Goal: Task Accomplishment & Management: Manage account settings

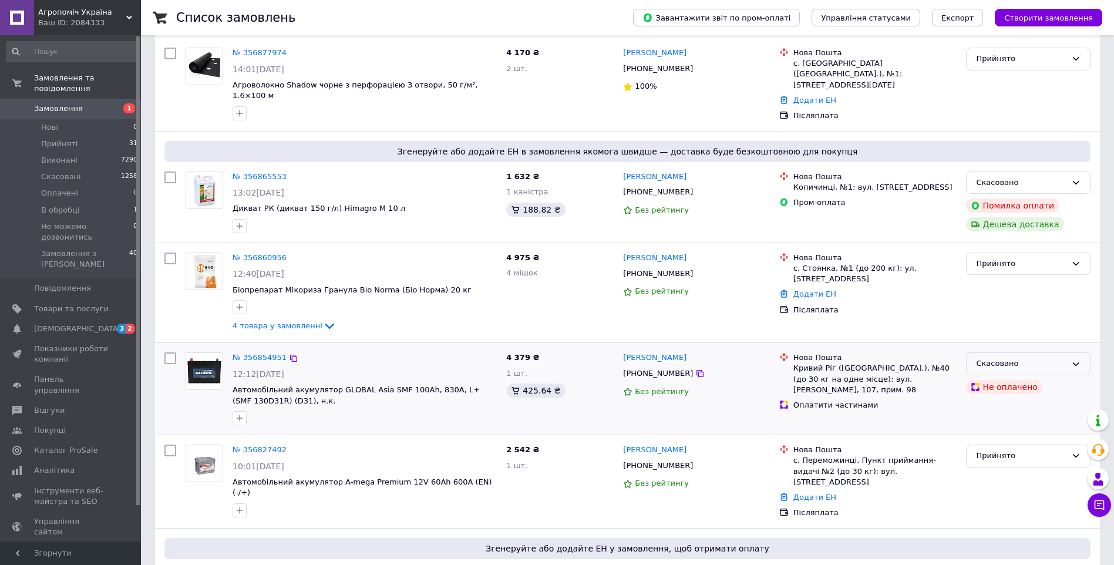
scroll to position [411, 0]
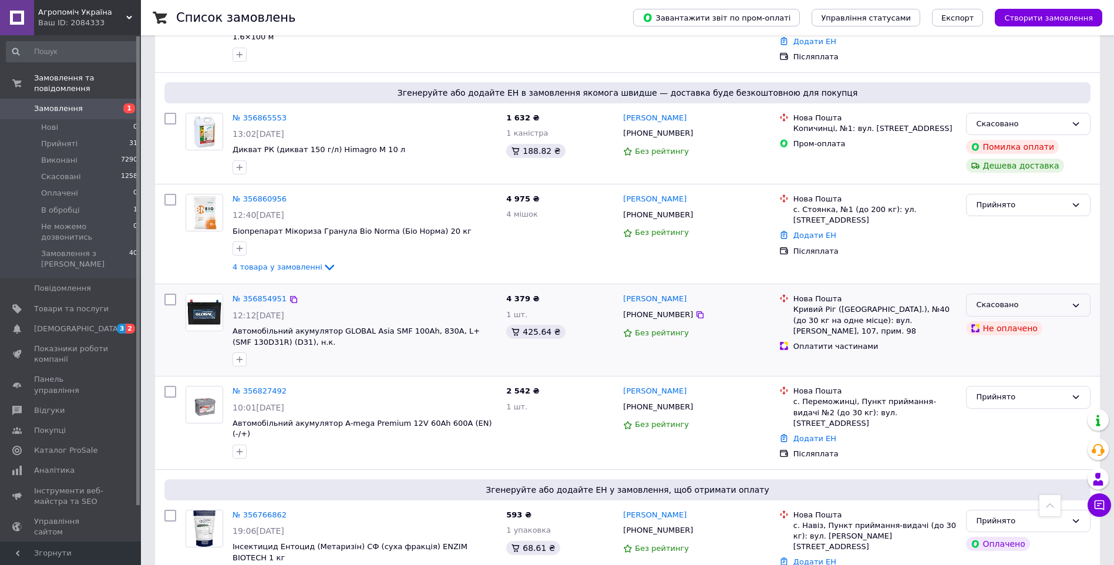
click at [1059, 299] on div "Скасовано" at bounding box center [1021, 305] width 90 height 12
click at [978, 257] on div "Прийнято" at bounding box center [1028, 234] width 134 height 90
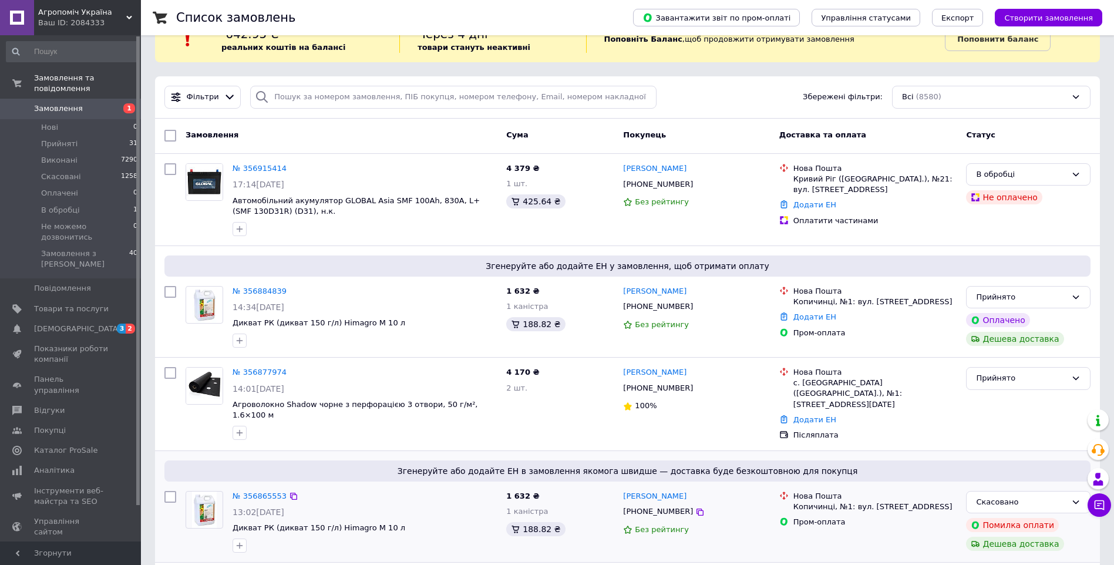
scroll to position [0, 0]
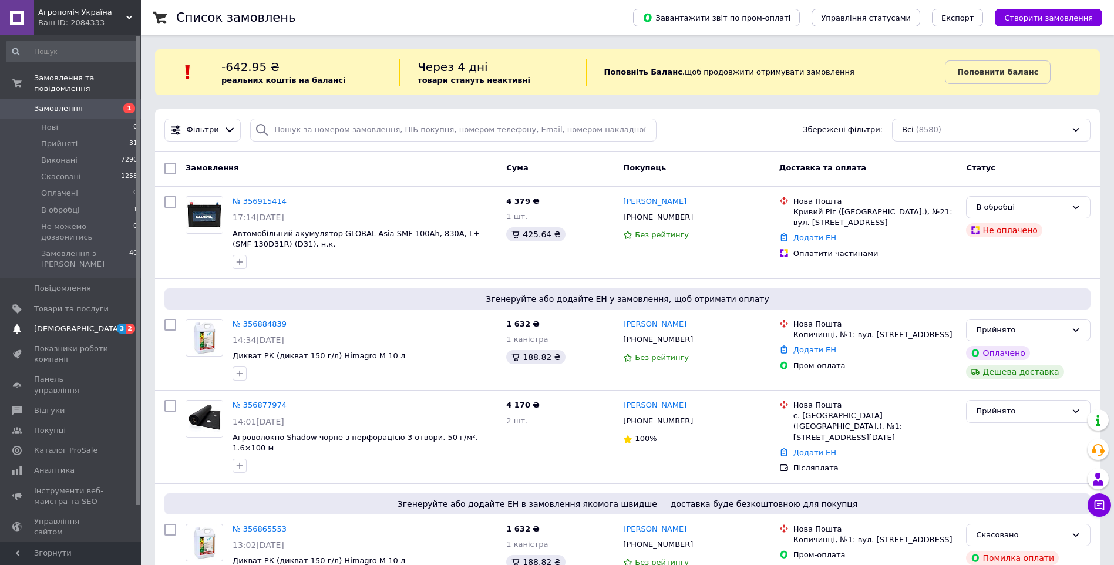
click at [81, 324] on span "[DEMOGRAPHIC_DATA]" at bounding box center [71, 329] width 75 height 11
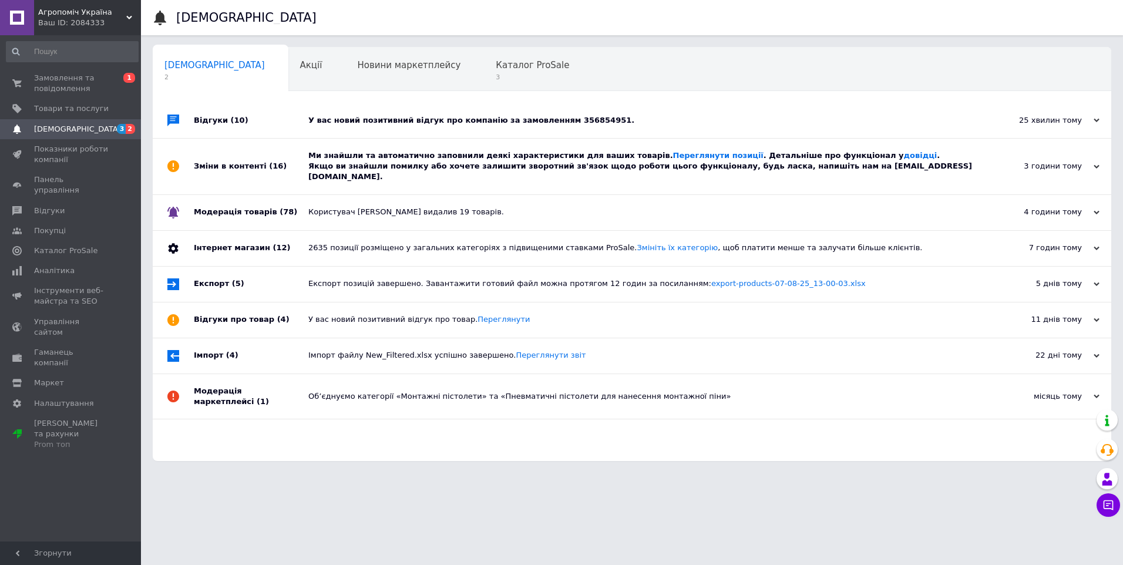
click at [397, 159] on div "Ми знайшли та автоматично заповнили деякі характеристики для ваших товарів. Пер…" at bounding box center [645, 166] width 674 height 32
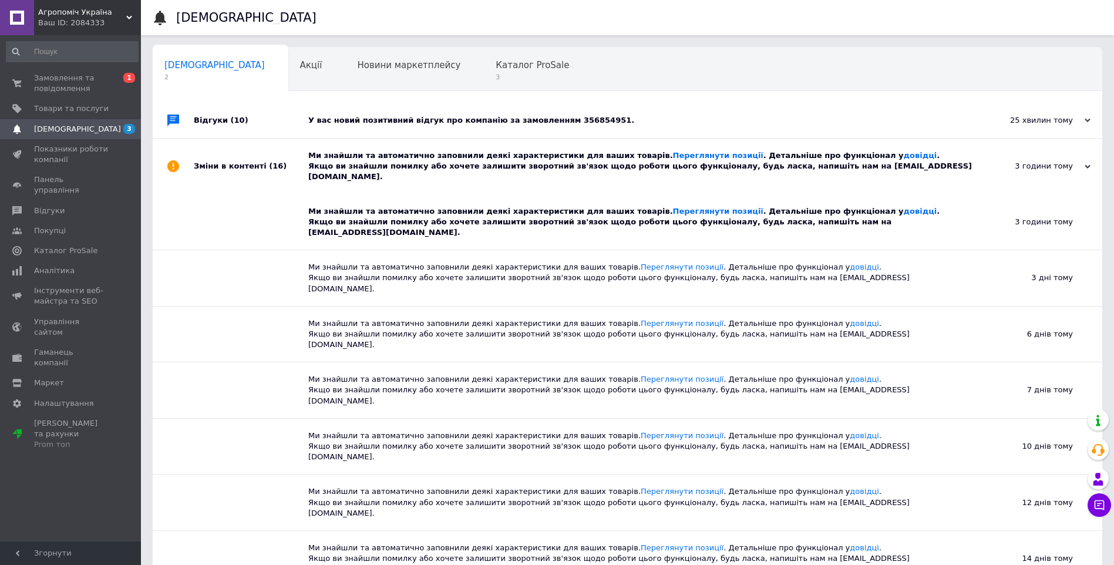
click at [405, 120] on div "У вас новий позитивний відгук про компанію за замовленням 356854951." at bounding box center [640, 120] width 665 height 11
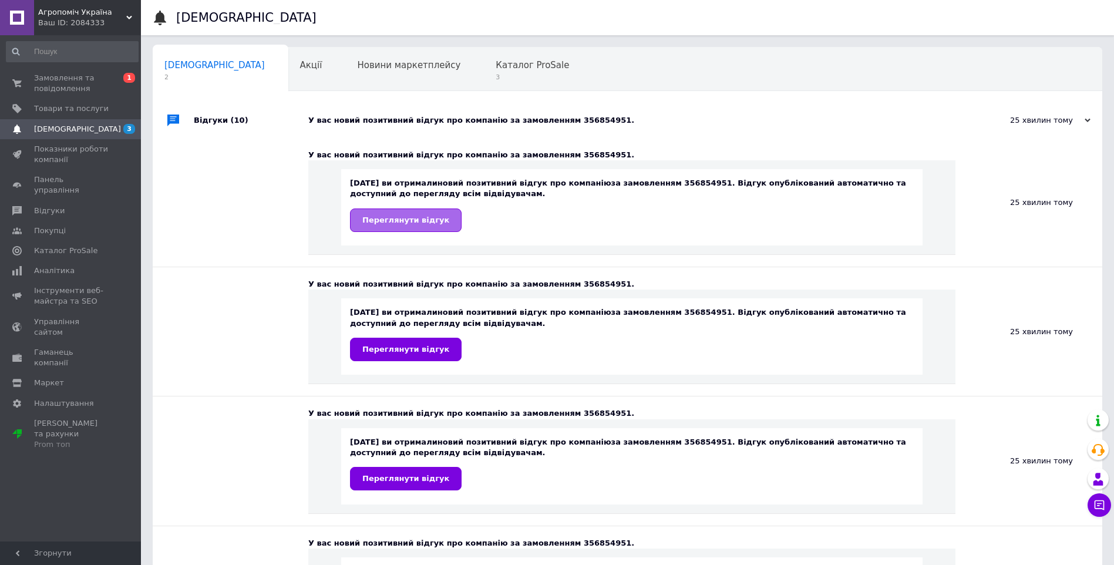
click at [408, 217] on span "Переглянути відгук" at bounding box center [405, 220] width 87 height 9
click at [496, 78] on span "3" at bounding box center [532, 77] width 73 height 9
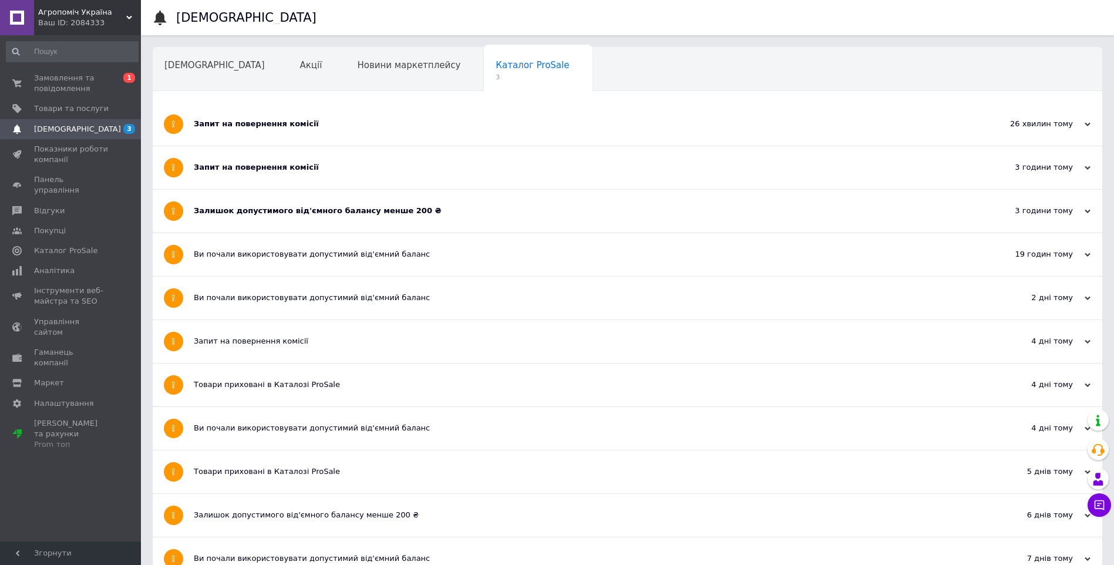
click at [260, 201] on div "Залишок допустимого від'ємного балансу менше 200 ₴" at bounding box center [583, 211] width 779 height 43
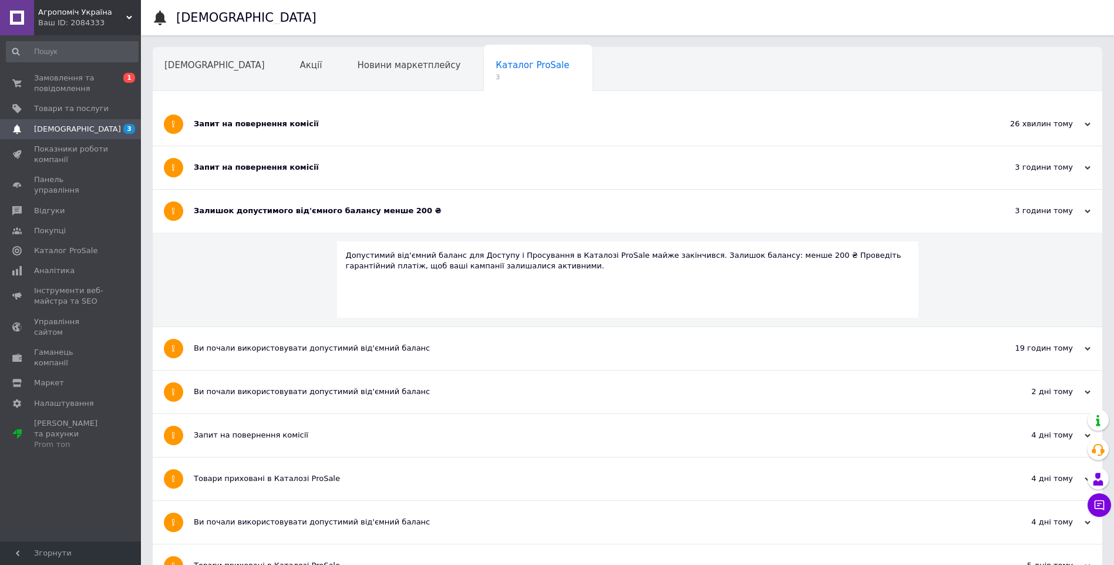
click at [251, 163] on div "Запит на повернення комісії" at bounding box center [583, 167] width 779 height 11
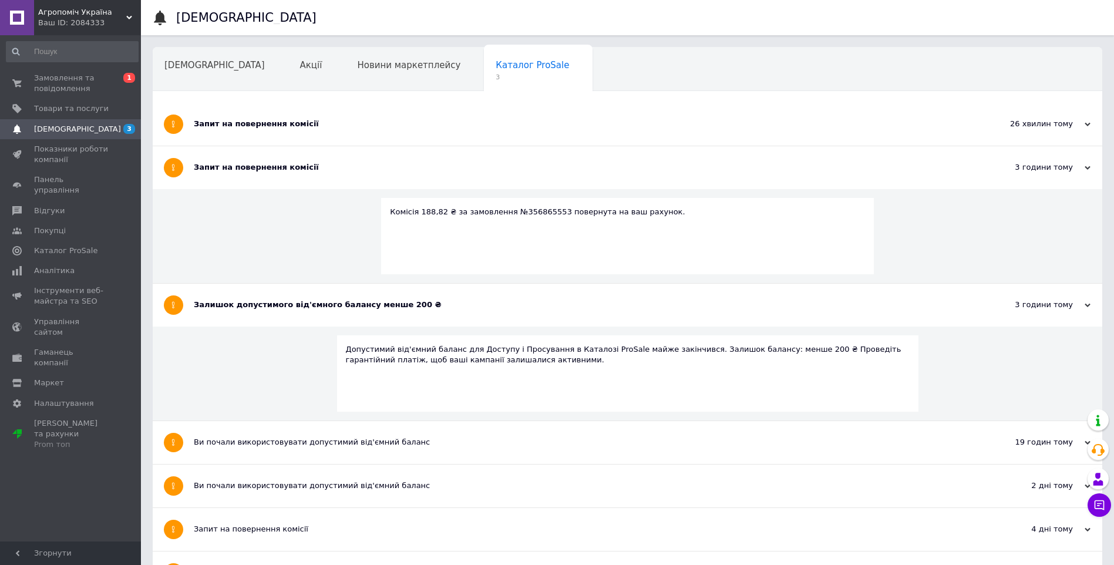
click at [241, 119] on div "Запит на повернення комісії" at bounding box center [583, 124] width 779 height 11
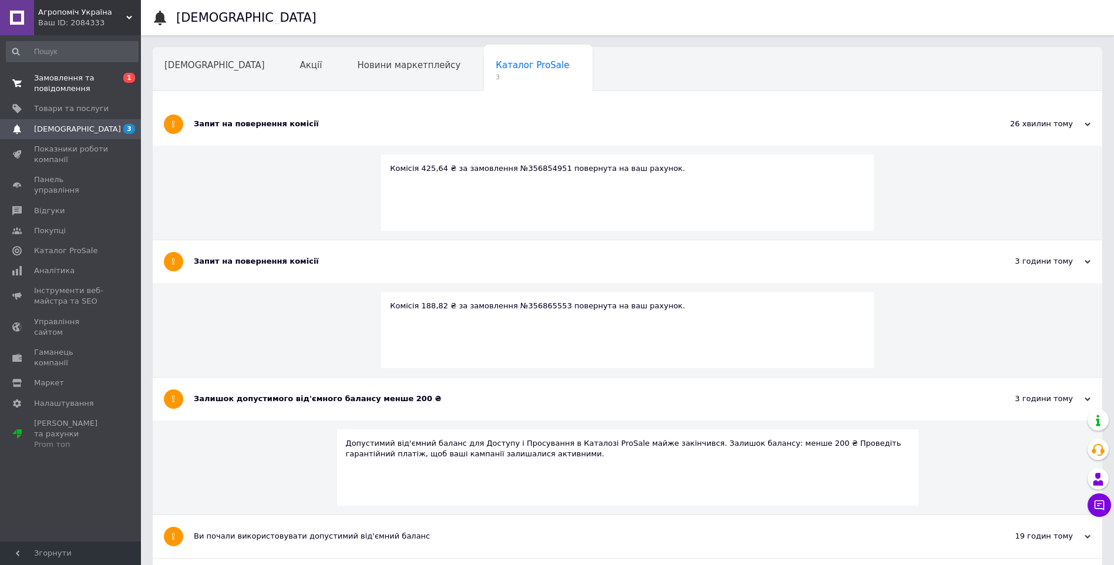
click at [99, 77] on span "Замовлення та повідомлення" at bounding box center [71, 83] width 75 height 21
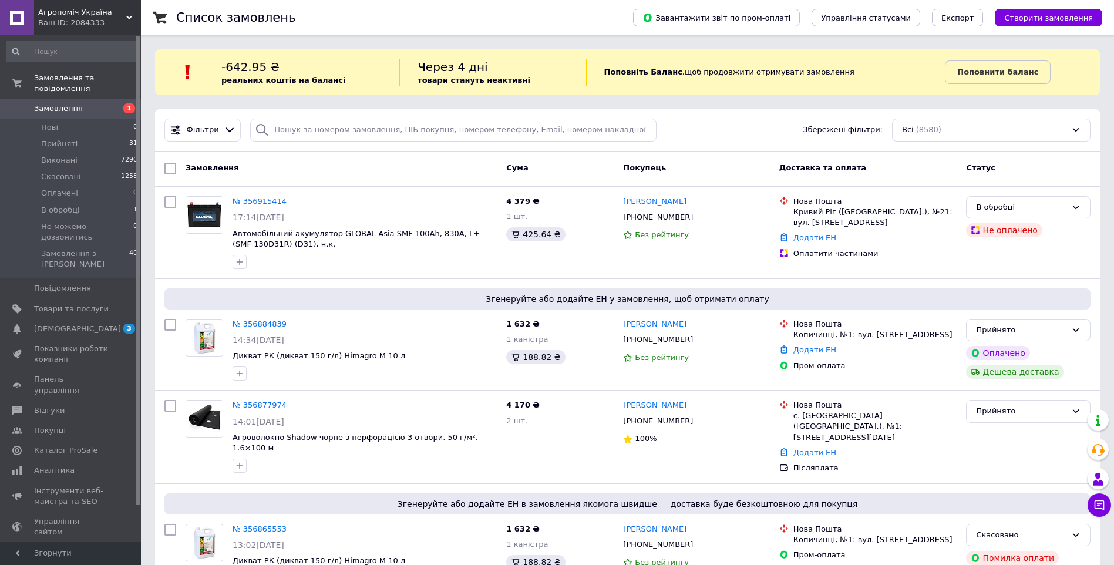
click at [79, 103] on span "Замовлення" at bounding box center [71, 108] width 75 height 11
click at [64, 139] on span "Прийняті" at bounding box center [59, 144] width 36 height 11
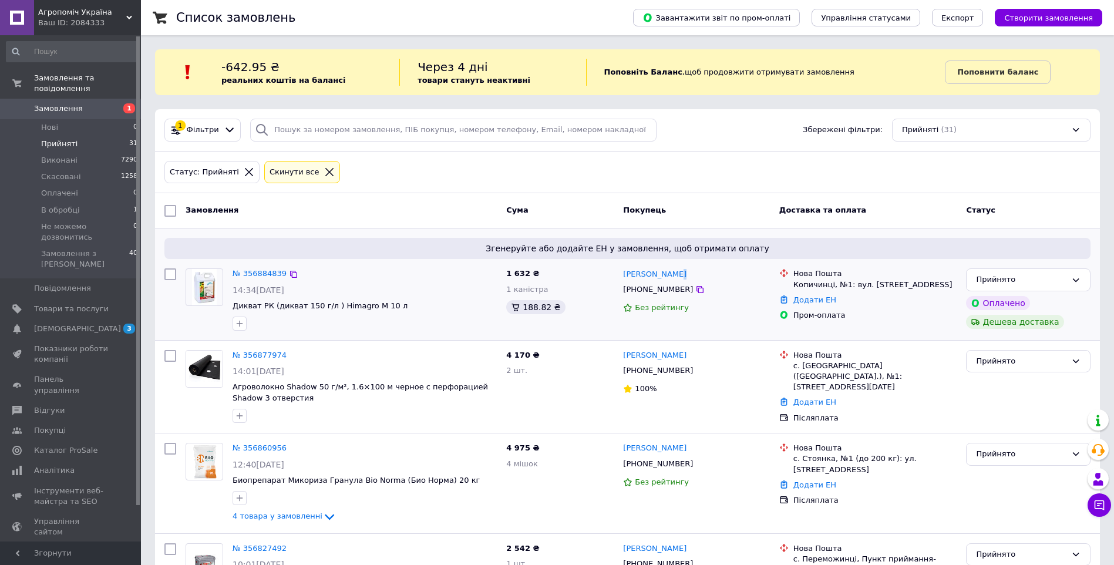
drag, startPoint x: 689, startPoint y: 274, endPoint x: 620, endPoint y: 281, distance: 69.7
click at [620, 281] on div "Ірена Патола +380969936594 Без рейтингу" at bounding box center [696, 299] width 156 height 71
copy link "[PERSON_NAME]"
drag, startPoint x: 803, startPoint y: 300, endPoint x: 790, endPoint y: 309, distance: 16.1
click at [804, 300] on link "Додати ЕН" at bounding box center [814, 299] width 43 height 9
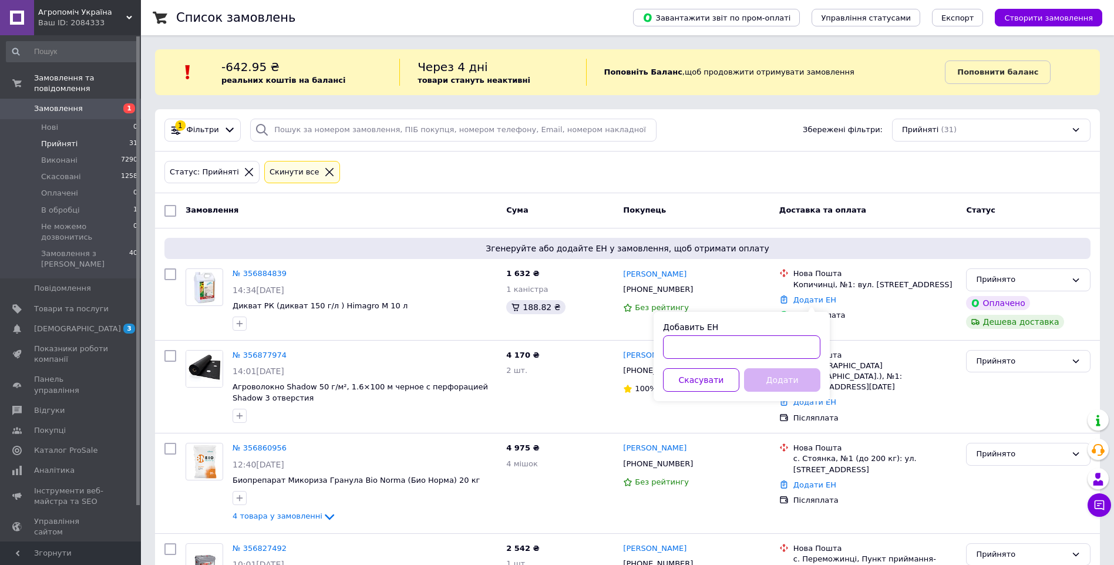
click at [710, 350] on input "Добавить ЕН" at bounding box center [741, 346] width 157 height 23
paste input "20451225136660"
type input "20451225136660"
click at [765, 374] on button "Додати" at bounding box center [782, 379] width 76 height 23
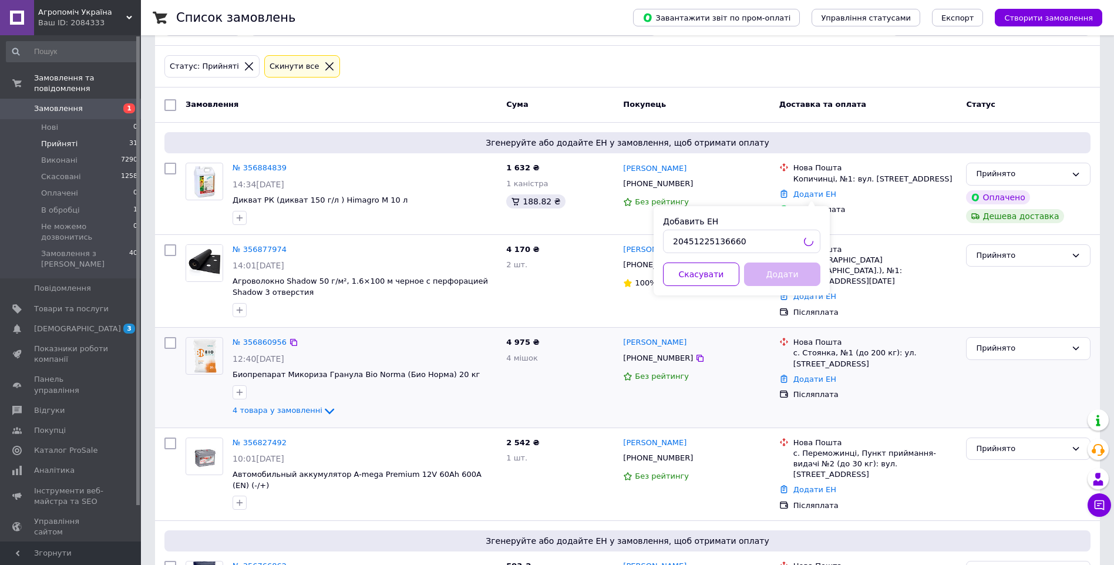
scroll to position [117, 0]
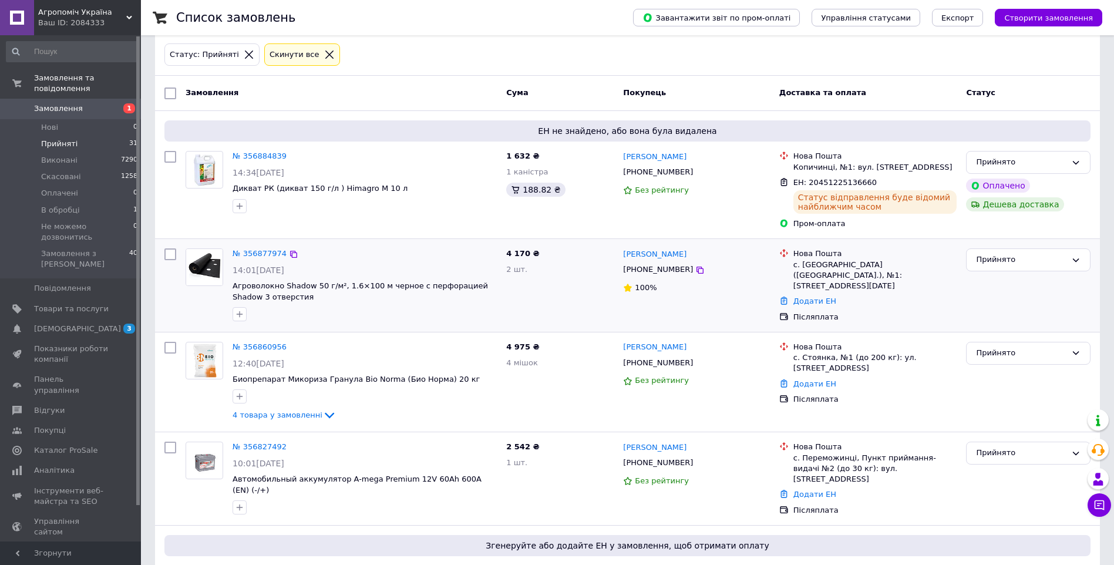
drag, startPoint x: 706, startPoint y: 261, endPoint x: 623, endPoint y: 256, distance: 83.5
click at [622, 257] on div "[PERSON_NAME]" at bounding box center [696, 254] width 149 height 14
copy link "[PERSON_NAME]"
drag, startPoint x: 816, startPoint y: 290, endPoint x: 811, endPoint y: 298, distance: 9.8
click at [816, 297] on link "Додати ЕН" at bounding box center [814, 301] width 43 height 9
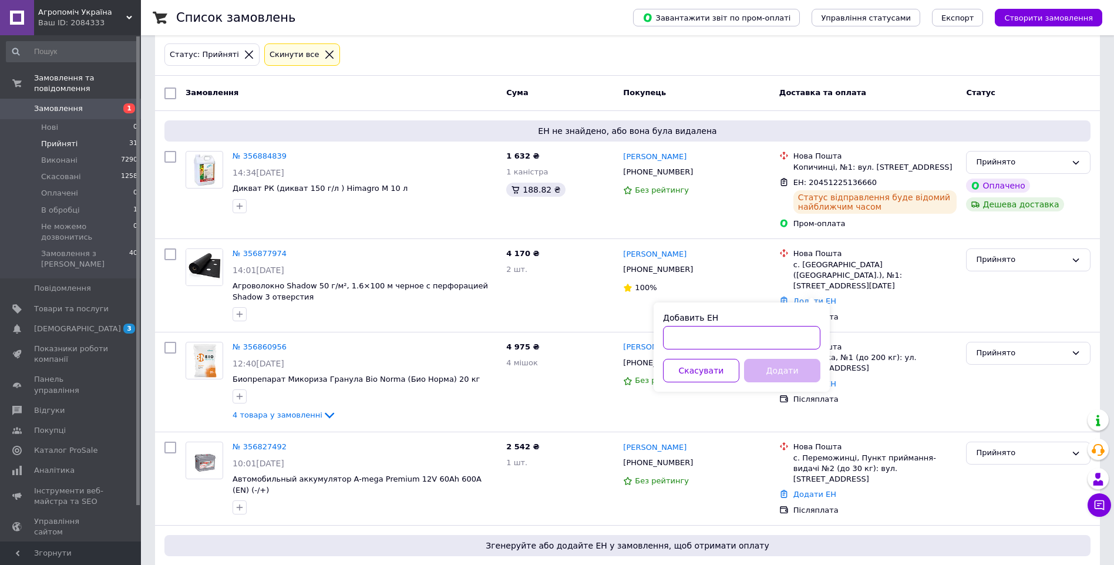
click at [734, 346] on input "Добавить ЕН" at bounding box center [741, 337] width 157 height 23
paste input "20451225040728"
type input "20451225040728"
click at [762, 365] on button "Додати" at bounding box center [782, 370] width 76 height 23
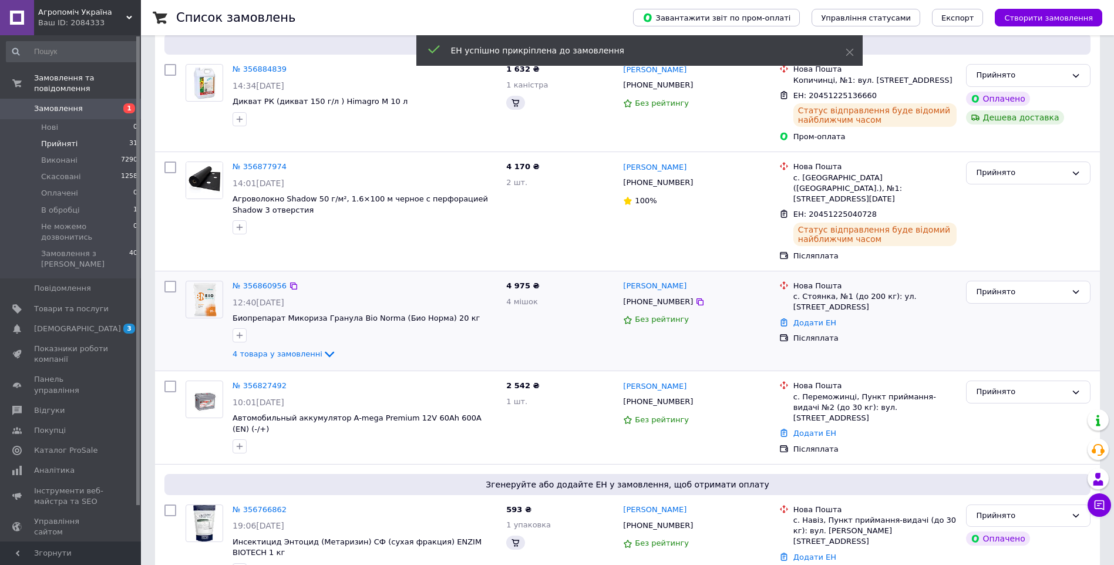
scroll to position [235, 0]
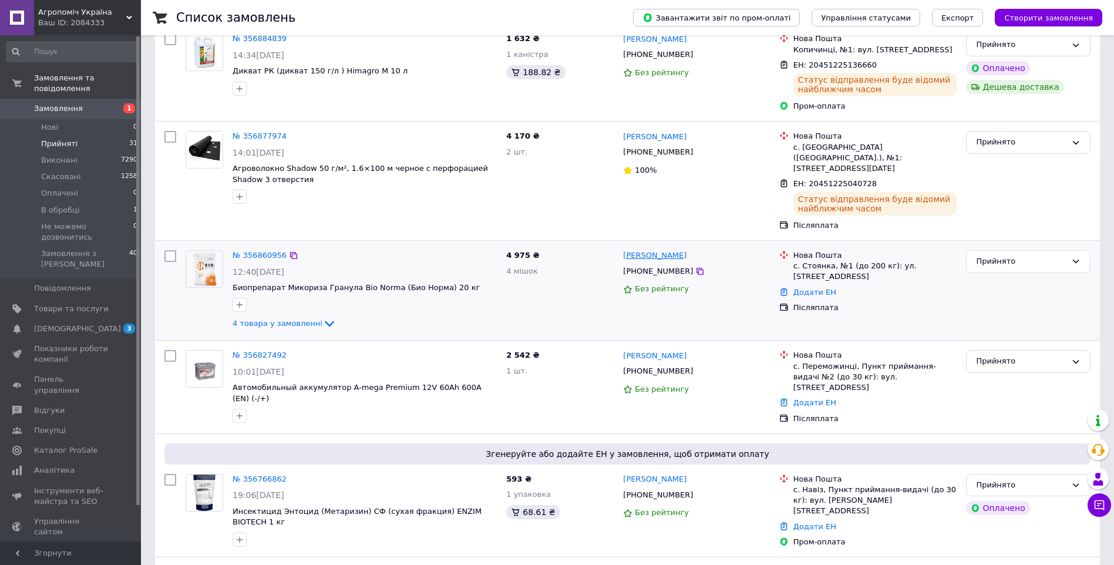
drag, startPoint x: 708, startPoint y: 243, endPoint x: 624, endPoint y: 247, distance: 83.5
click at [624, 249] on div "[PERSON_NAME]" at bounding box center [696, 256] width 149 height 14
copy link "[PERSON_NAME]"
drag, startPoint x: 805, startPoint y: 273, endPoint x: 801, endPoint y: 278, distance: 7.1
click at [805, 288] on link "Додати ЕН" at bounding box center [814, 292] width 43 height 9
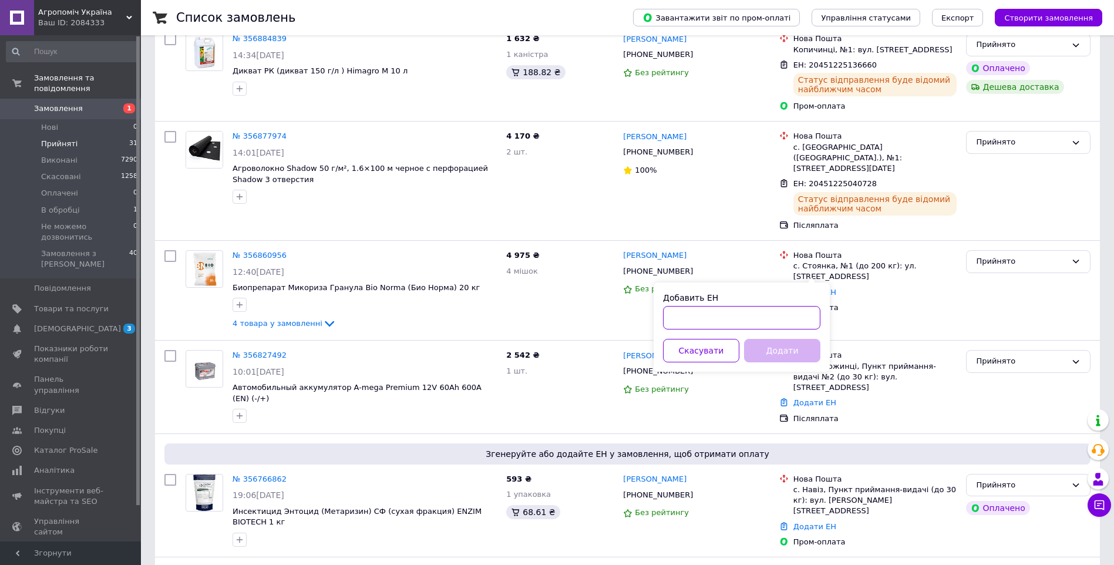
click at [756, 316] on input "Добавить ЕН" at bounding box center [741, 317] width 157 height 23
paste input "20451224970847"
type input "20451224970847"
click at [768, 350] on button "Додати" at bounding box center [782, 350] width 76 height 23
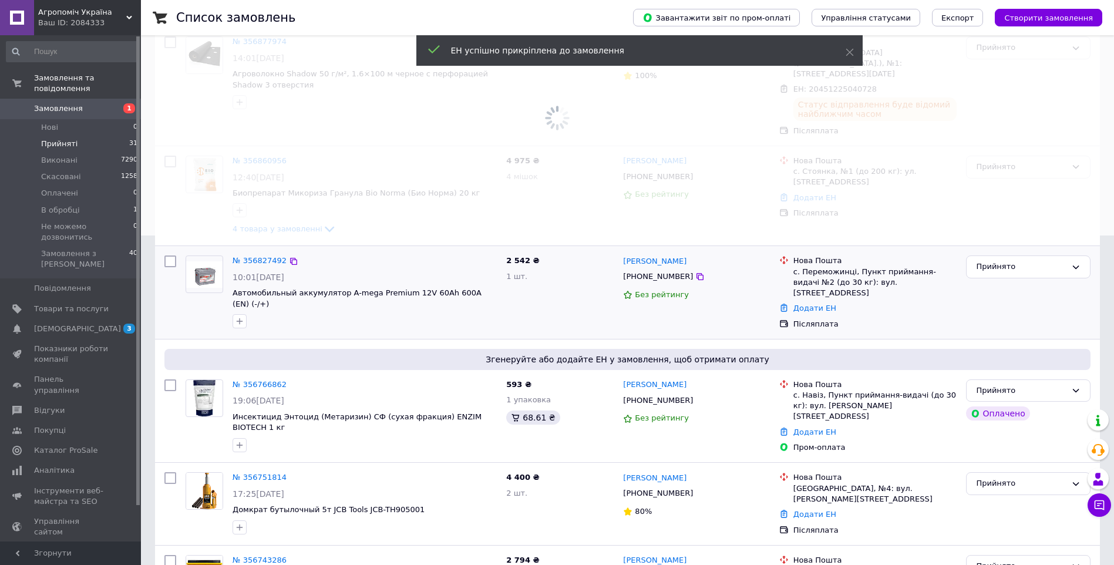
scroll to position [411, 0]
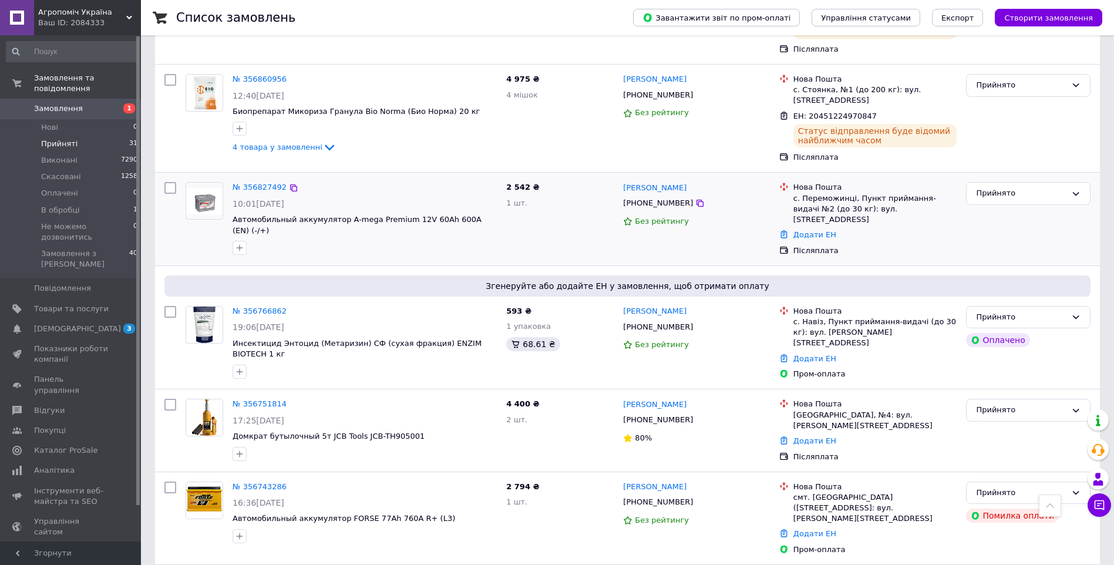
drag, startPoint x: 701, startPoint y: 163, endPoint x: 621, endPoint y: 171, distance: 80.2
click at [621, 177] on div "Анатолій Кузьменко +380972935396 Без рейтингу" at bounding box center [696, 218] width 156 height 83
copy link "[PERSON_NAME]"
click at [817, 230] on link "Додати ЕН" at bounding box center [814, 234] width 43 height 9
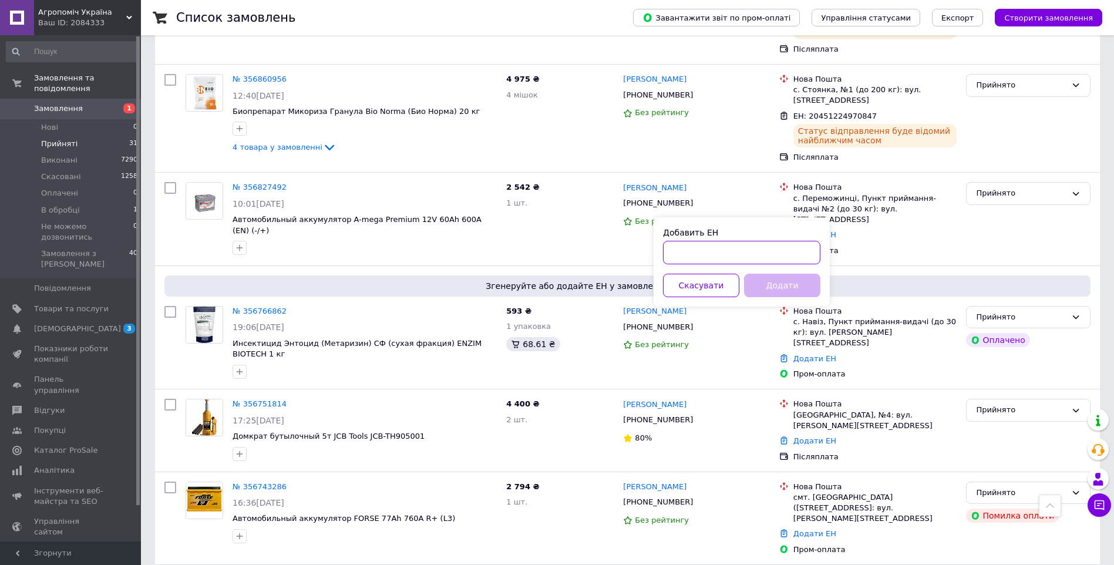
click at [707, 257] on input "Добавить ЕН" at bounding box center [741, 252] width 157 height 23
paste input "20451224735854"
type input "20451224735854"
click at [765, 288] on button "Додати" at bounding box center [782, 285] width 76 height 23
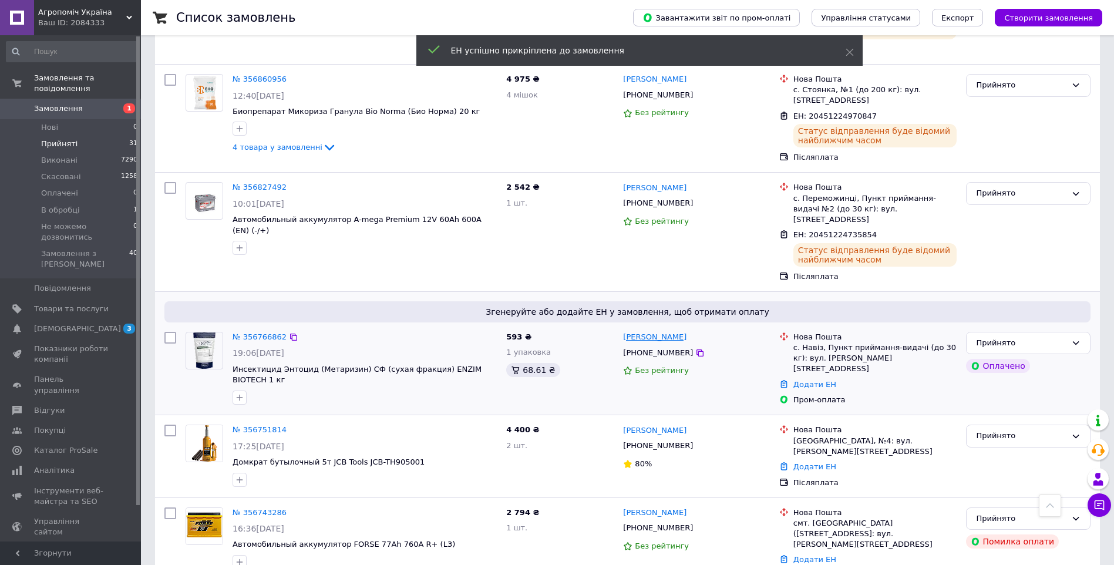
drag, startPoint x: 711, startPoint y: 305, endPoint x: 624, endPoint y: 308, distance: 87.0
click at [624, 331] on div "[PERSON_NAME]" at bounding box center [696, 338] width 149 height 14
copy link "[PERSON_NAME]"
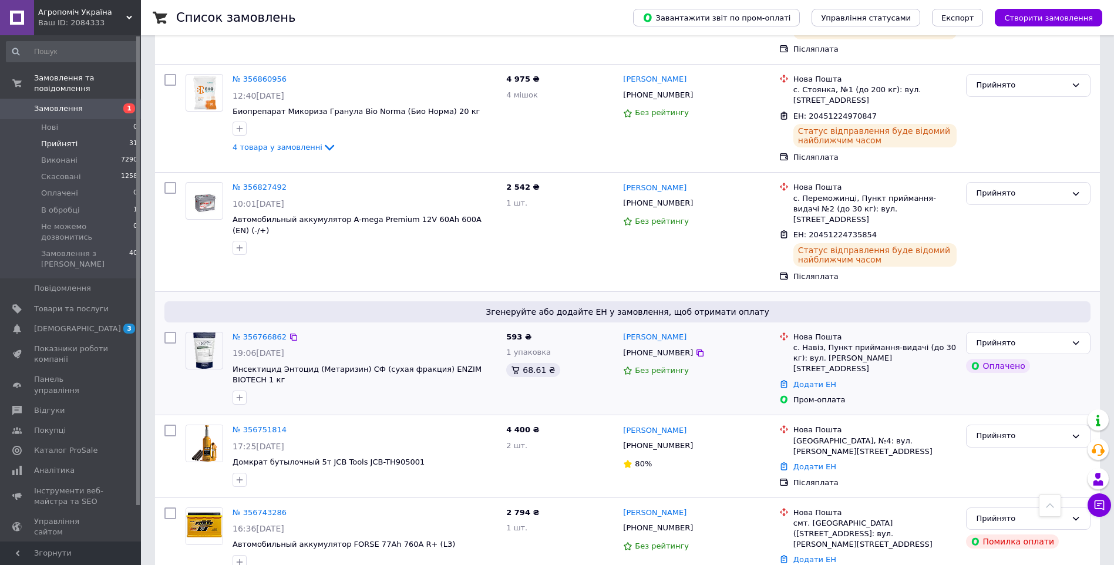
drag, startPoint x: 799, startPoint y: 344, endPoint x: 789, endPoint y: 349, distance: 11.6
click at [799, 380] on link "Додати ЕН" at bounding box center [814, 384] width 43 height 9
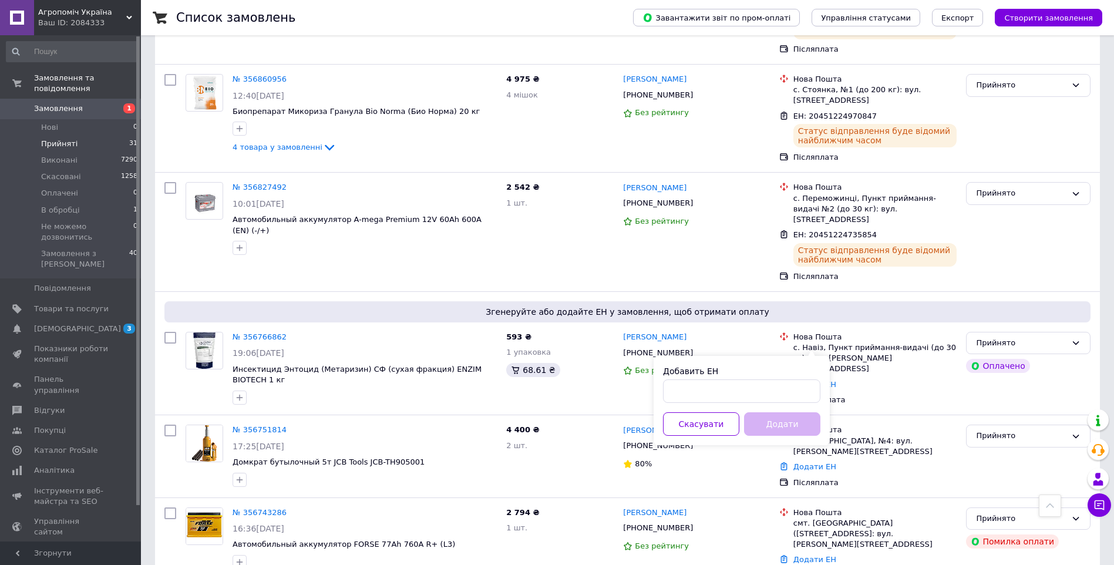
click at [745, 371] on div "Добавить ЕН" at bounding box center [741, 371] width 157 height 12
click at [732, 391] on input "Добавить ЕН" at bounding box center [741, 390] width 157 height 23
paste input "20451224718047"
type input "20451224718047"
drag, startPoint x: 761, startPoint y: 420, endPoint x: 761, endPoint y: 376, distance: 43.5
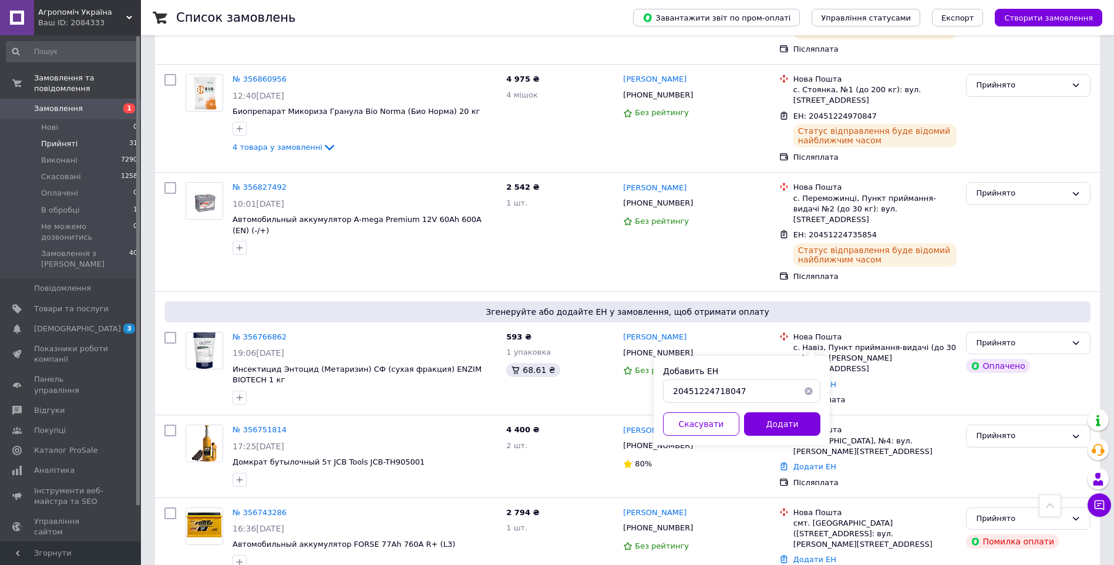
click at [762, 420] on button "Додати" at bounding box center [782, 423] width 76 height 23
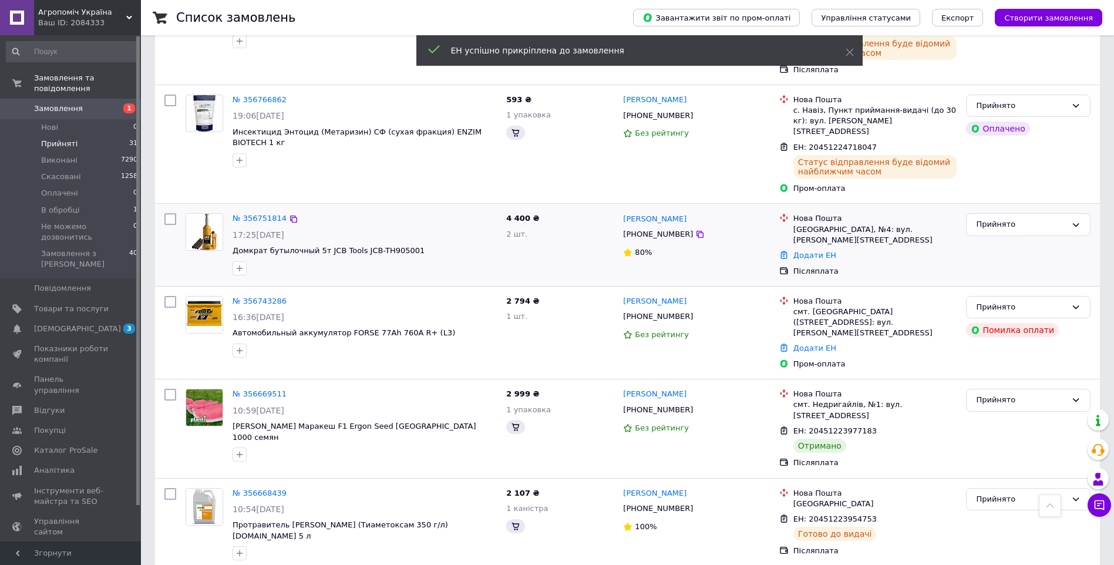
scroll to position [587, 0]
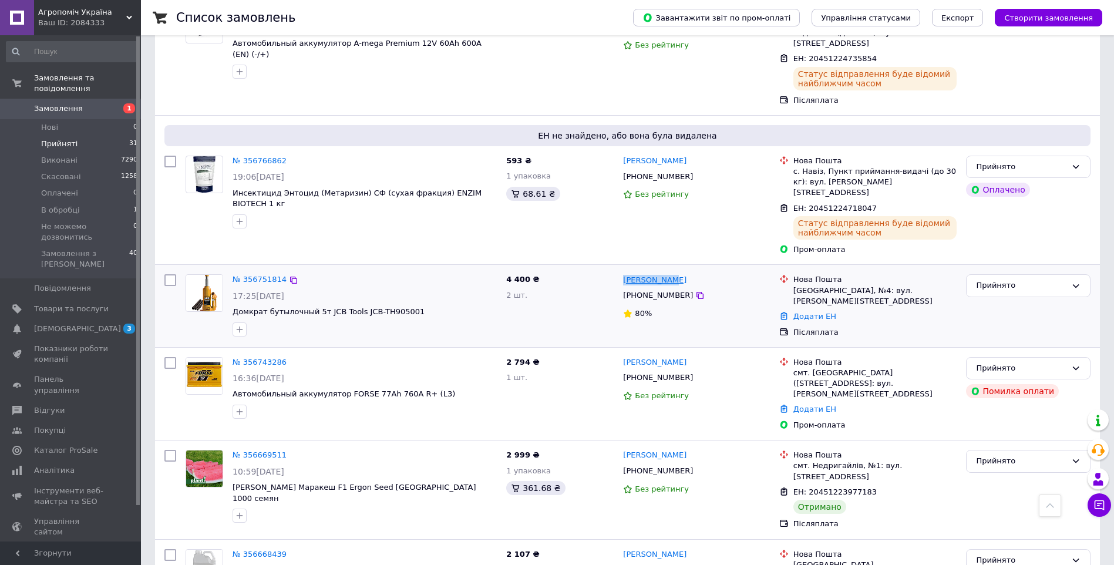
drag, startPoint x: 676, startPoint y: 241, endPoint x: 624, endPoint y: 240, distance: 52.3
click at [624, 273] on div "[PERSON_NAME]" at bounding box center [696, 280] width 149 height 14
copy link "[PERSON_NAME]"
drag, startPoint x: 803, startPoint y: 265, endPoint x: 781, endPoint y: 276, distance: 25.2
click at [803, 312] on link "Додати ЕН" at bounding box center [814, 316] width 43 height 9
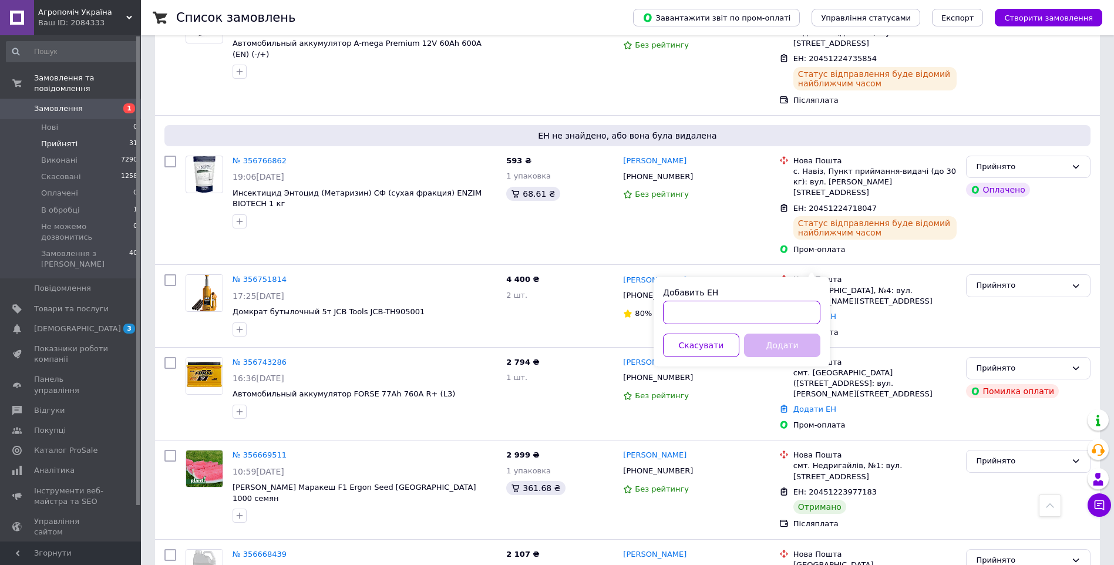
click at [719, 304] on input "Добавить ЕН" at bounding box center [741, 312] width 157 height 23
paste input "20451224545592"
type input "20451224545592"
click at [774, 341] on button "Додати" at bounding box center [782, 345] width 76 height 23
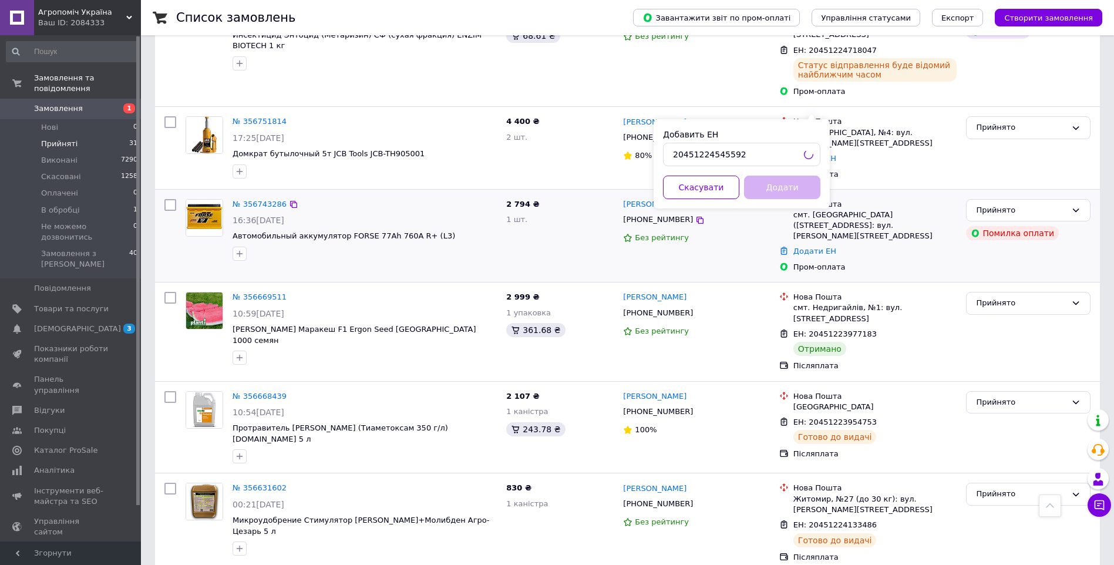
scroll to position [764, 0]
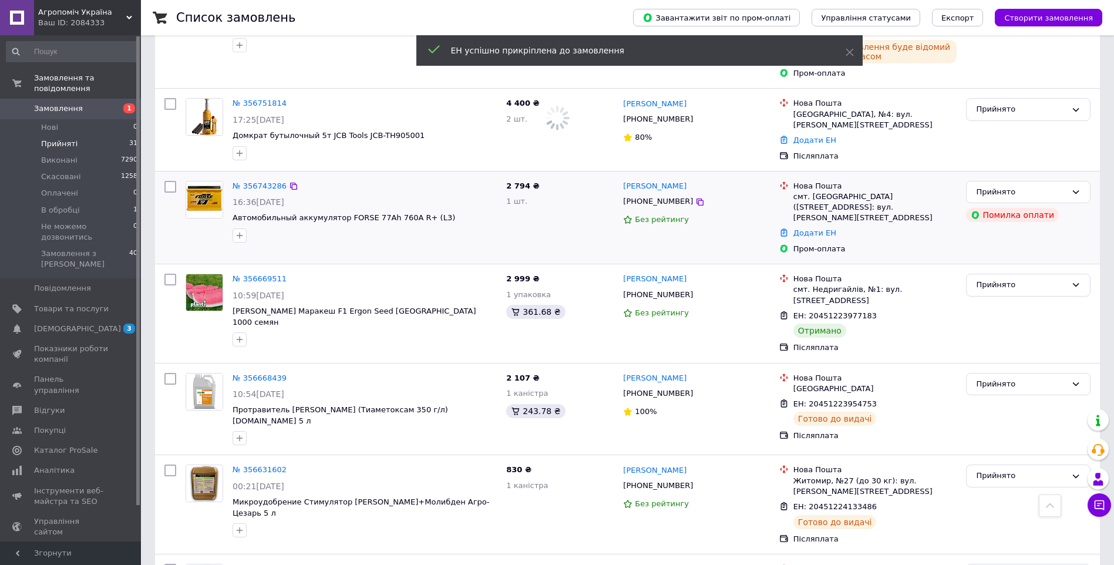
drag, startPoint x: 673, startPoint y: 143, endPoint x: 621, endPoint y: 144, distance: 51.7
click at [621, 176] on div "Сергей Книгиницкий +380989633872 Без рейтингу" at bounding box center [696, 217] width 156 height 83
copy link "[PERSON_NAME]"
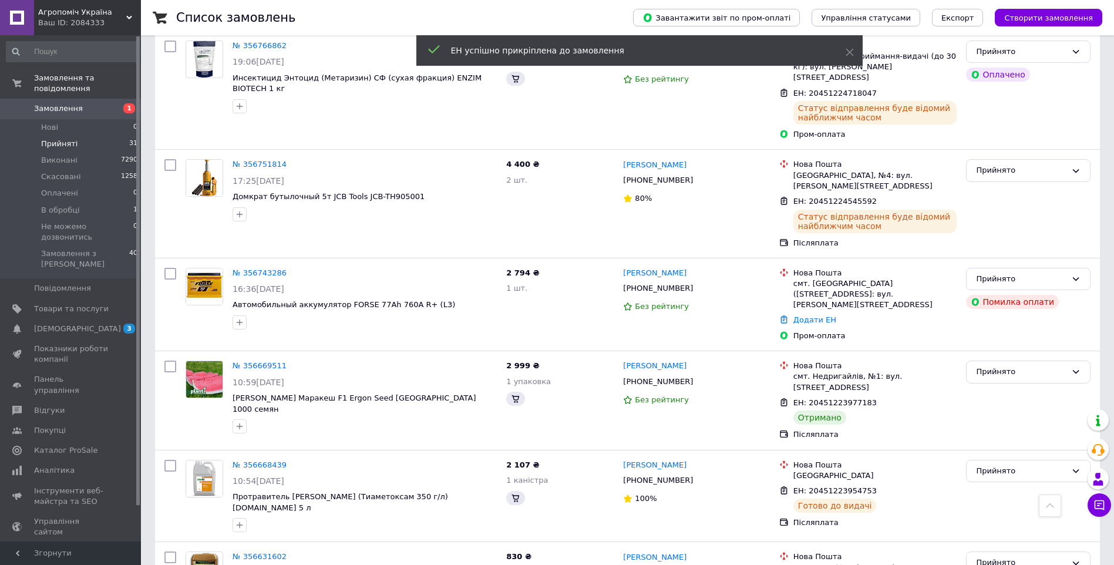
scroll to position [754, 0]
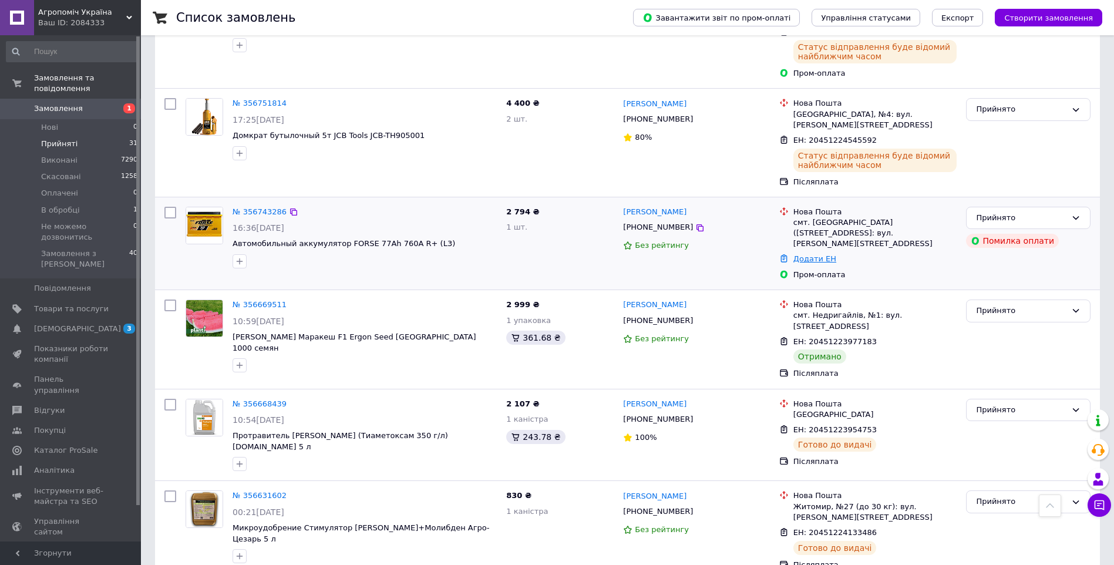
drag, startPoint x: 814, startPoint y: 199, endPoint x: 803, endPoint y: 200, distance: 10.6
click at [814, 254] on link "Додати ЕН" at bounding box center [814, 258] width 43 height 9
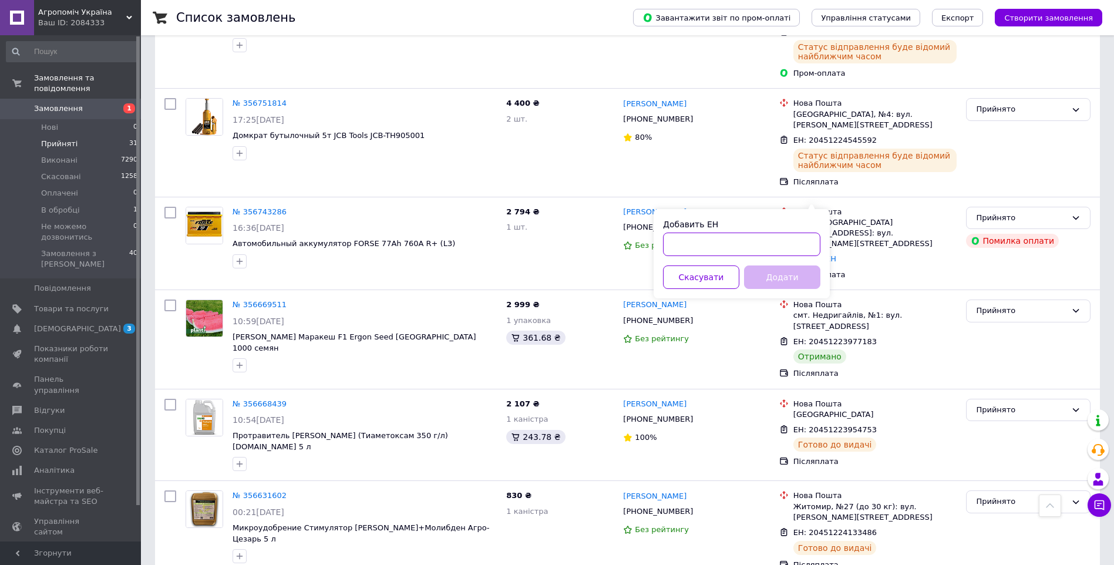
click at [697, 243] on input "Добавить ЕН" at bounding box center [741, 244] width 157 height 23
paste input "20451225003784"
type input "20451225003784"
drag, startPoint x: 772, startPoint y: 285, endPoint x: 772, endPoint y: 259, distance: 26.4
click at [774, 284] on button "Додати" at bounding box center [782, 276] width 76 height 23
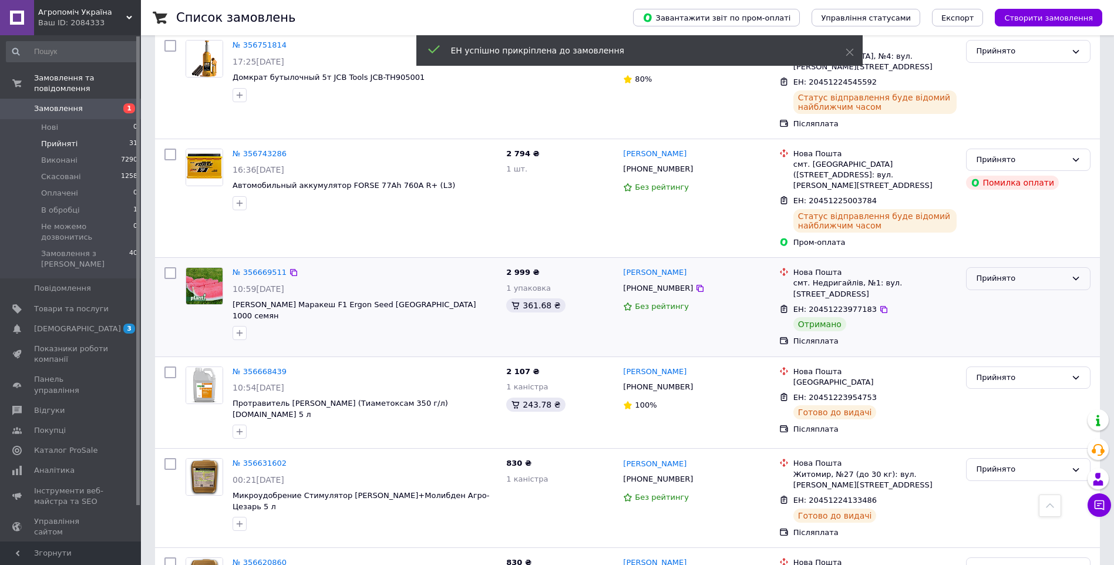
scroll to position [813, 0]
drag, startPoint x: 981, startPoint y: 215, endPoint x: 988, endPoint y: 228, distance: 15.0
click at [982, 272] on div "Прийнято" at bounding box center [1021, 278] width 90 height 12
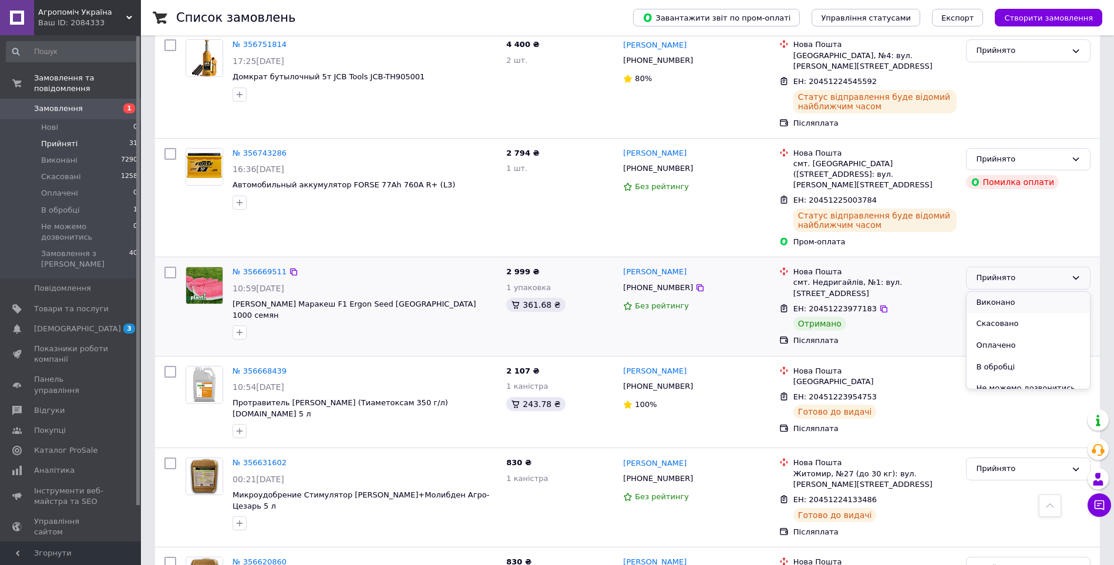
click at [989, 292] on li "Виконано" at bounding box center [1028, 303] width 123 height 22
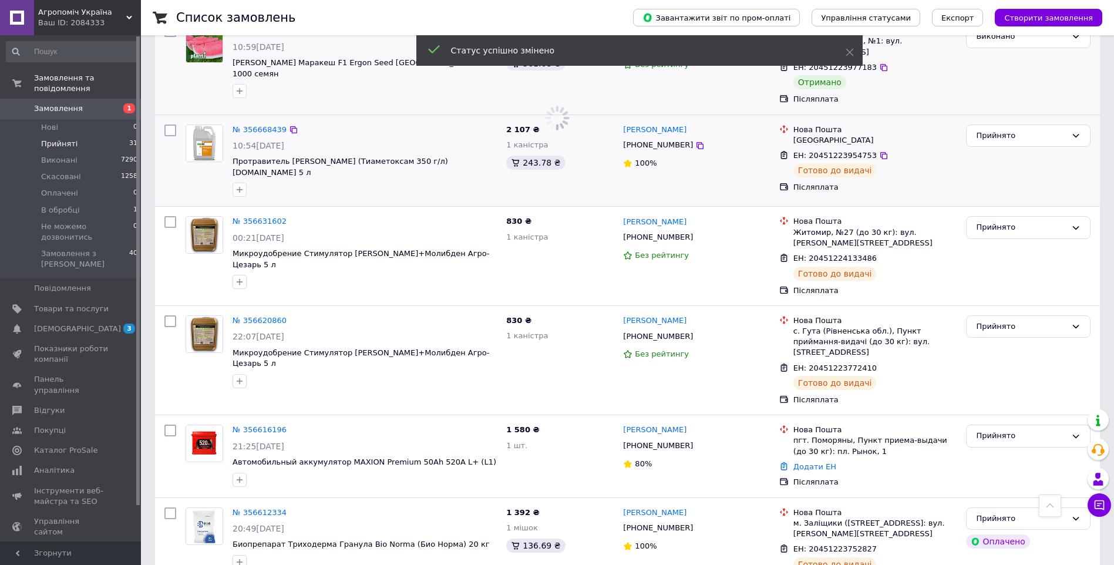
scroll to position [1107, 0]
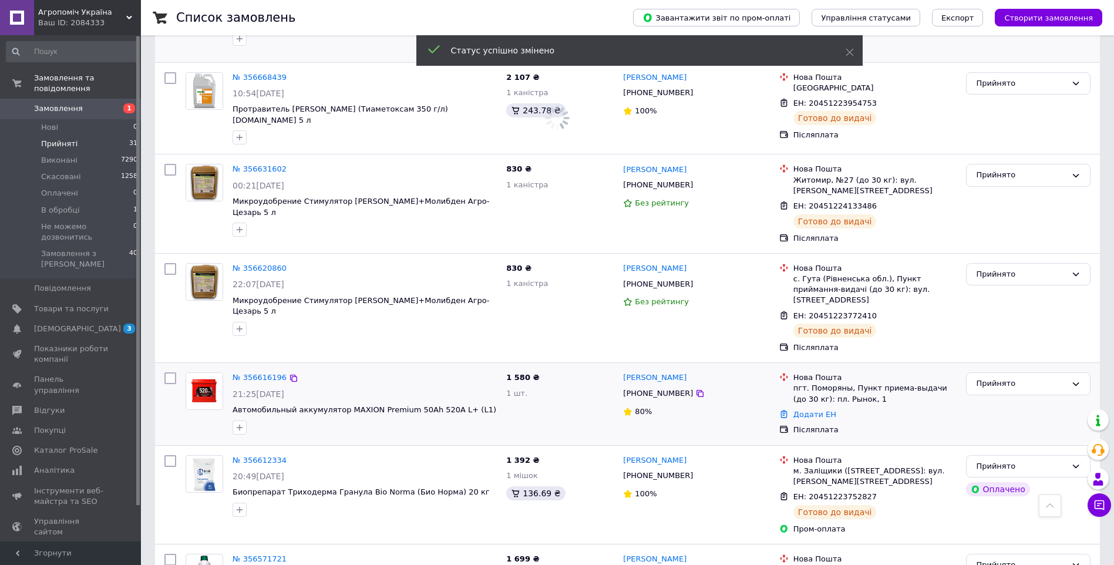
drag, startPoint x: 704, startPoint y: 290, endPoint x: 623, endPoint y: 294, distance: 81.1
click at [623, 371] on div "[PERSON_NAME]" at bounding box center [696, 378] width 149 height 14
copy link "[PERSON_NAME]"
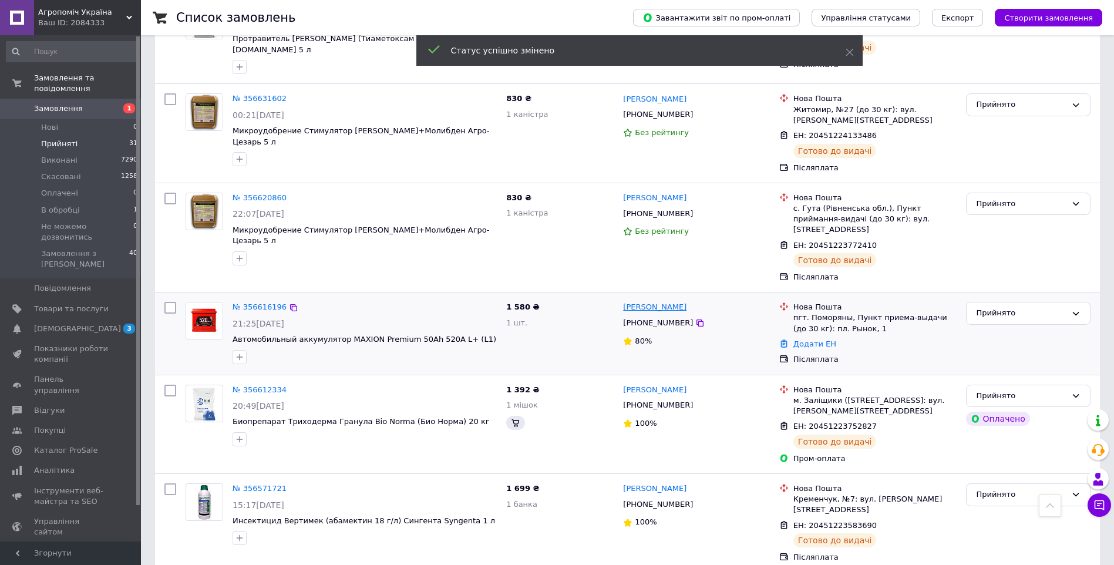
scroll to position [1097, 0]
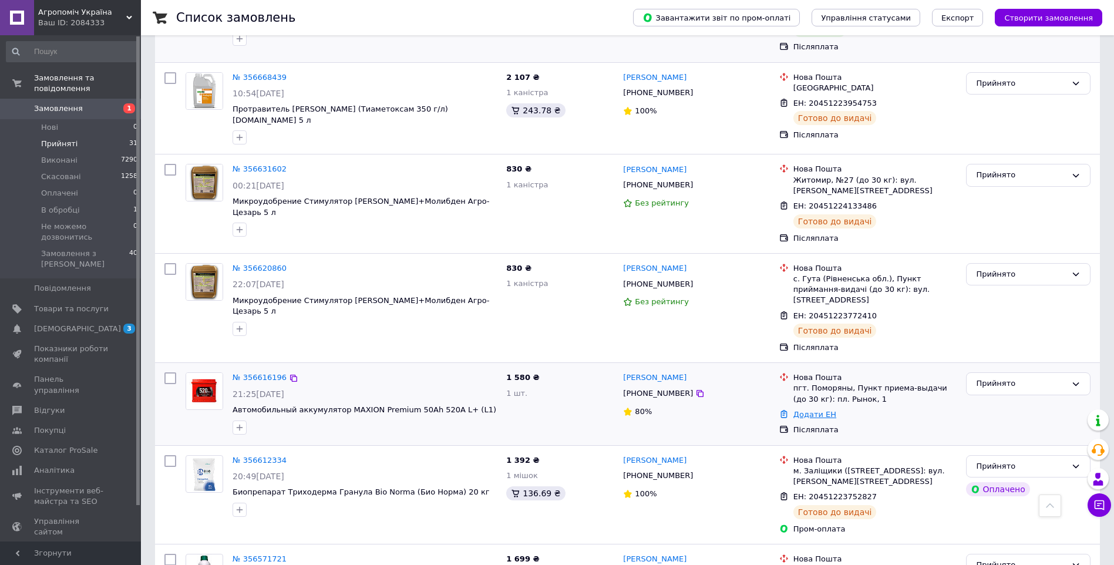
drag, startPoint x: 816, startPoint y: 328, endPoint x: 801, endPoint y: 330, distance: 15.5
click at [816, 410] on link "Додати ЕН" at bounding box center [814, 414] width 43 height 9
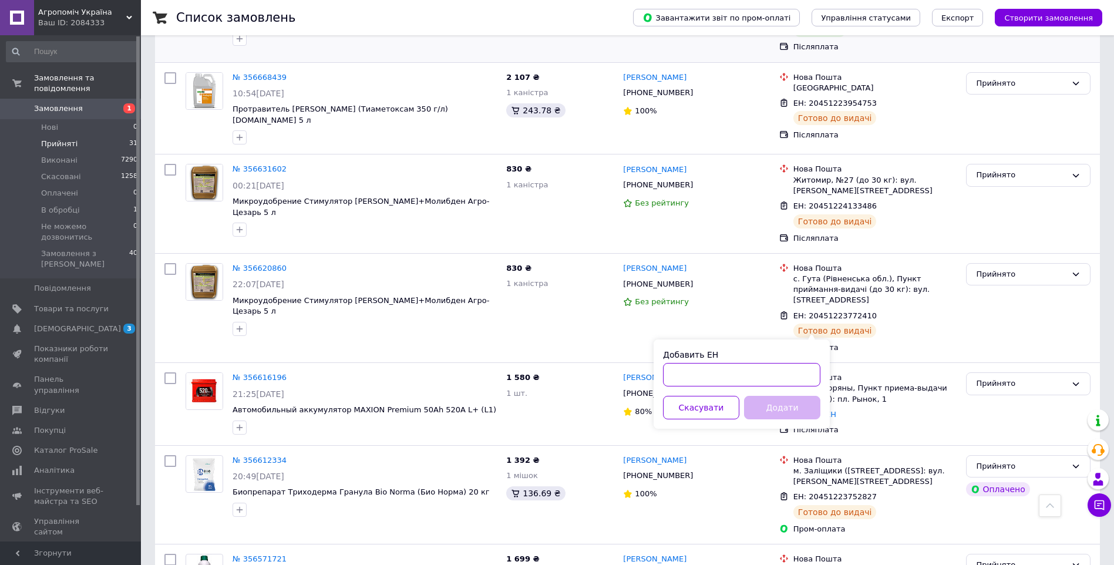
click at [739, 372] on input "Добавить ЕН" at bounding box center [741, 374] width 157 height 23
paste input "20451224326372"
type input "20451224326372"
click at [771, 404] on button "Додати" at bounding box center [782, 407] width 76 height 23
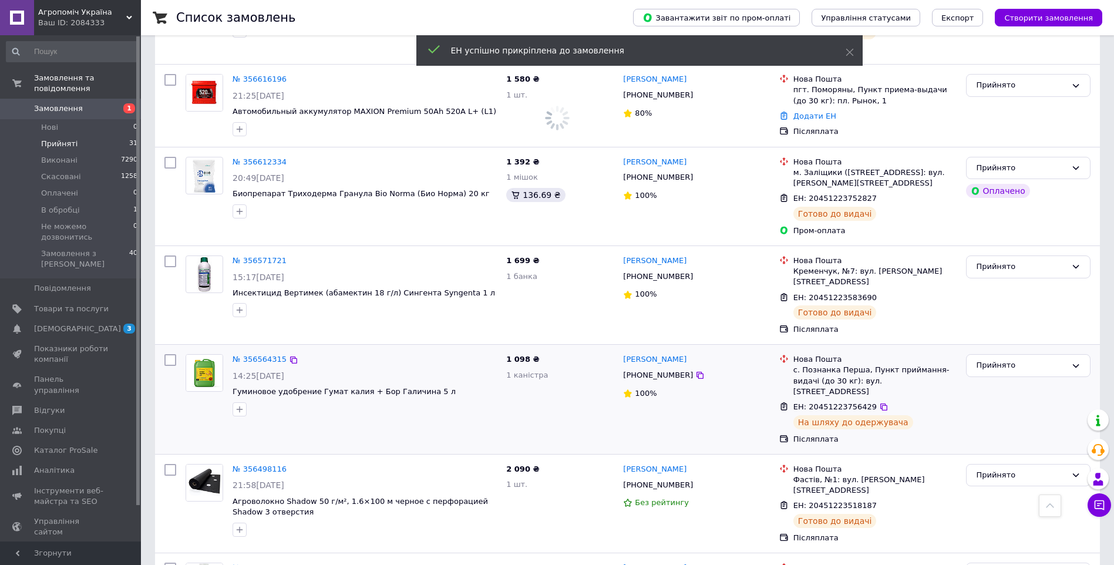
scroll to position [1508, 0]
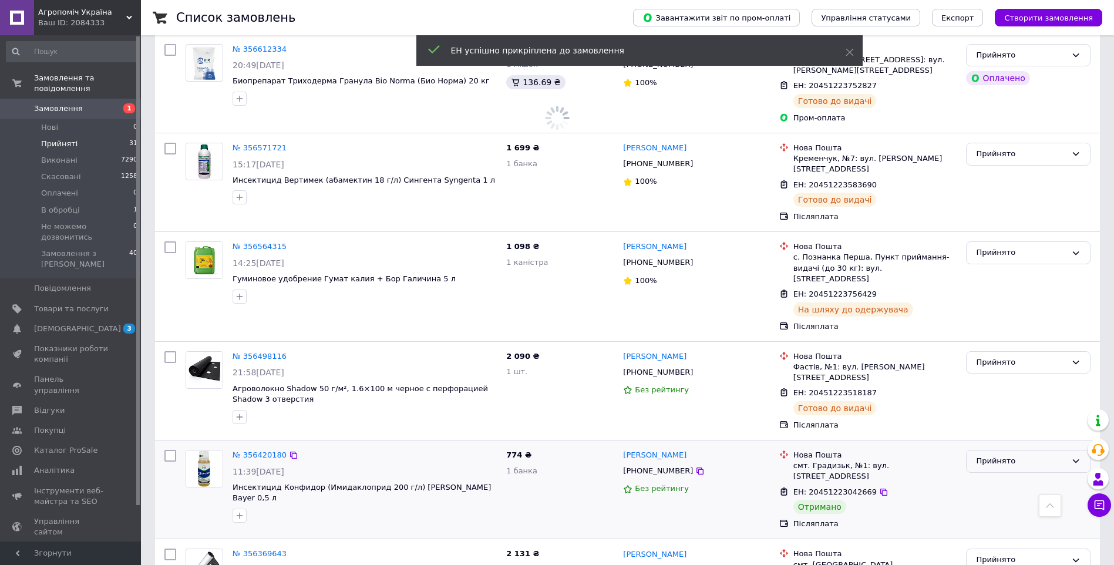
click at [1022, 455] on div "Прийнято" at bounding box center [1021, 461] width 90 height 12
click at [996, 475] on li "Виконано" at bounding box center [1028, 486] width 123 height 22
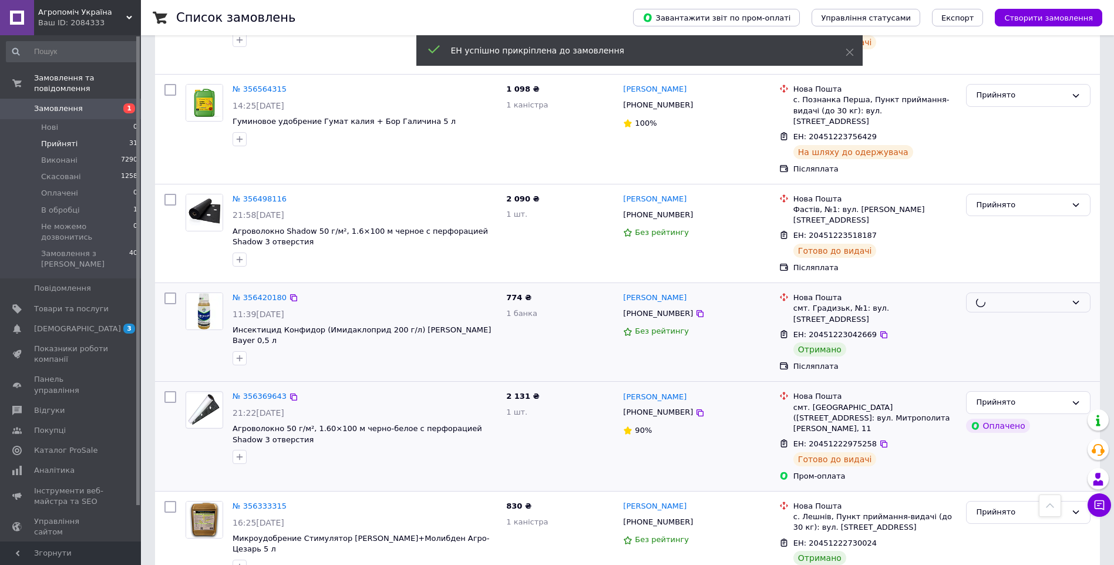
scroll to position [1769, 0]
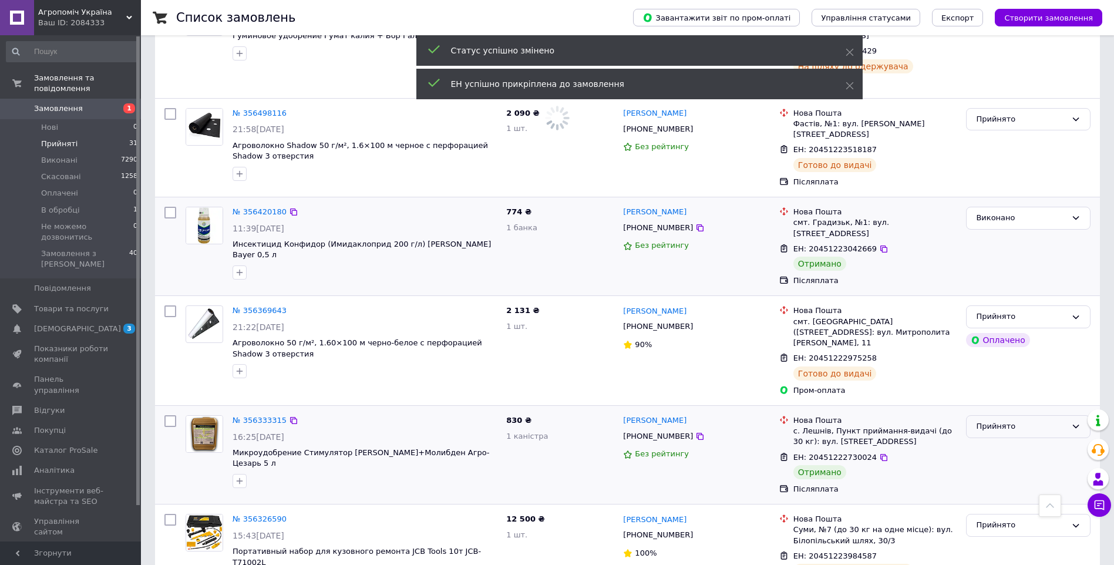
drag, startPoint x: 980, startPoint y: 297, endPoint x: 988, endPoint y: 308, distance: 13.9
click at [980, 421] on div "Прийнято" at bounding box center [1021, 427] width 90 height 12
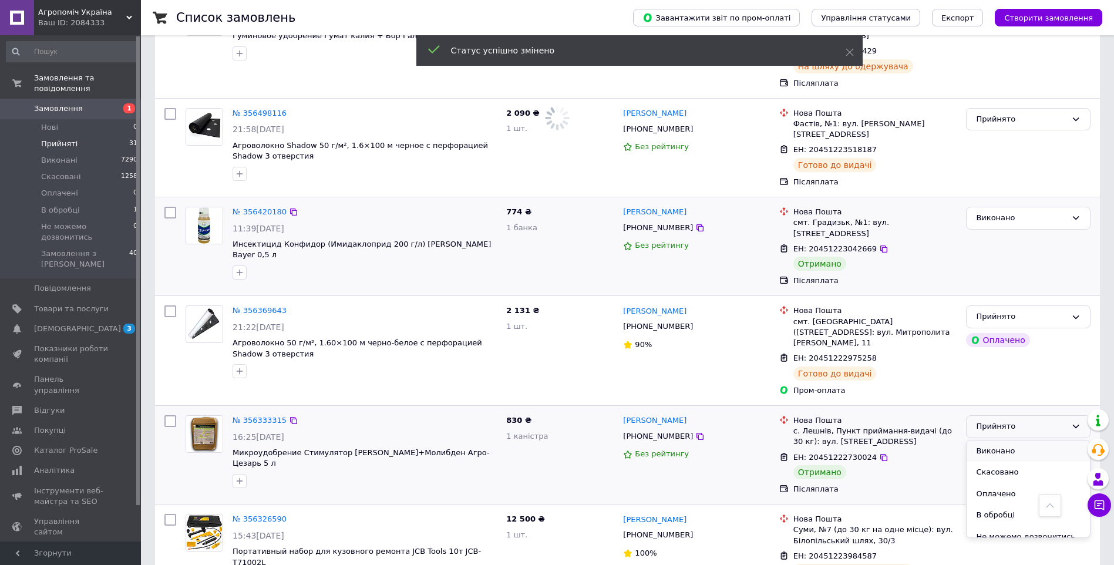
click at [996, 441] on li "Виконано" at bounding box center [1028, 452] width 123 height 22
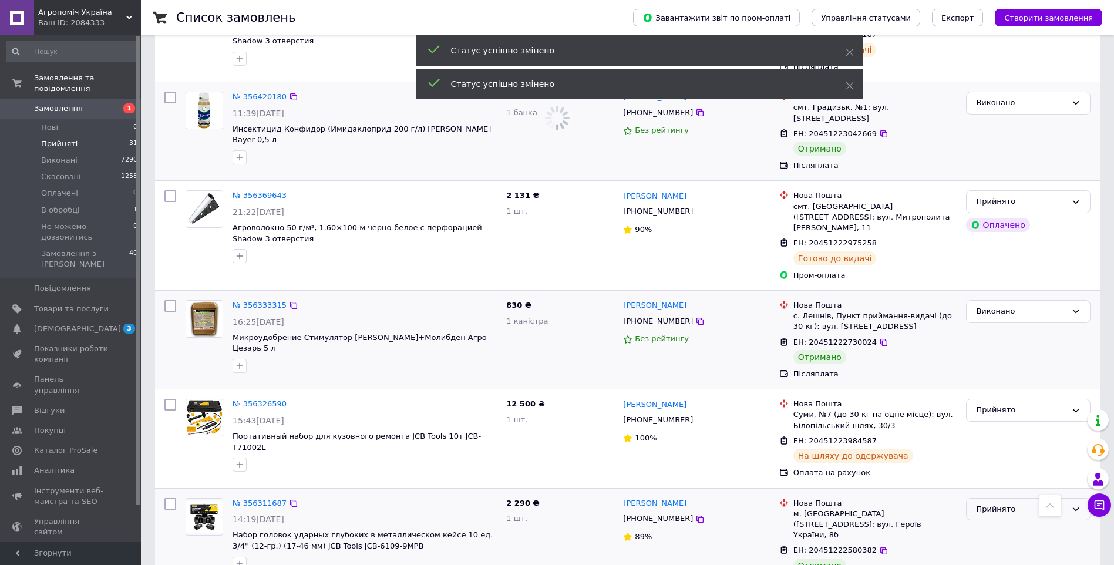
scroll to position [1936, 0]
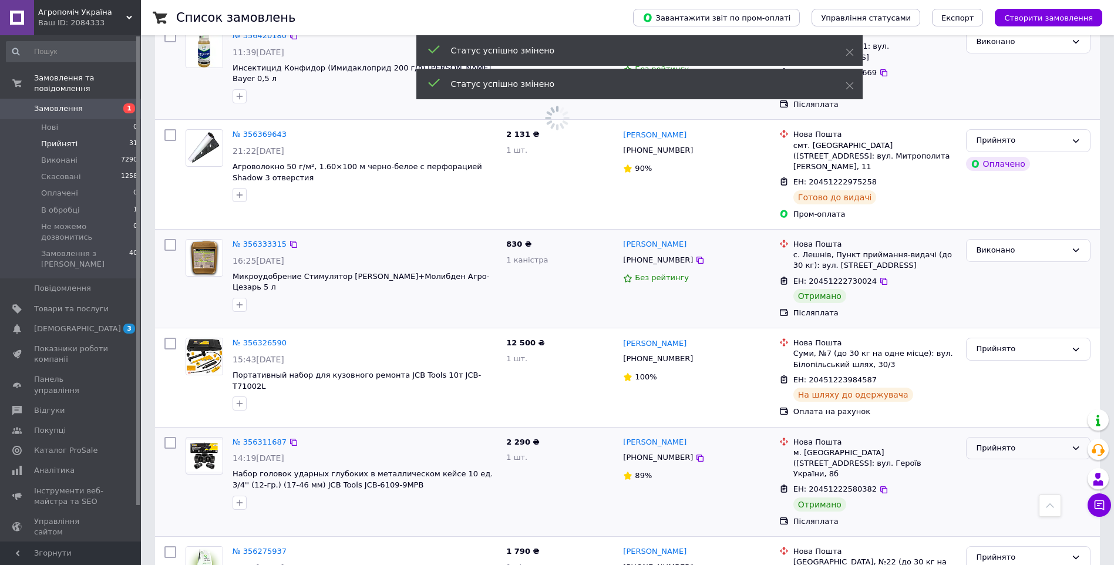
drag, startPoint x: 986, startPoint y: 311, endPoint x: 993, endPoint y: 331, distance: 20.8
click at [986, 437] on div "Прийнято" at bounding box center [1028, 448] width 125 height 23
click at [996, 462] on li "Виконано" at bounding box center [1028, 473] width 123 height 22
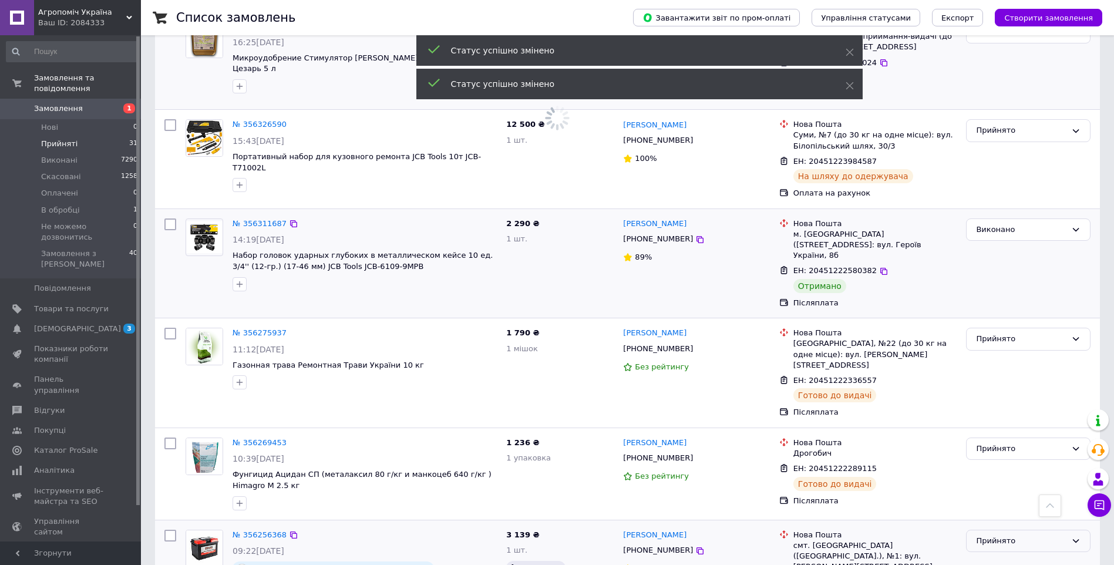
scroll to position [2171, 0]
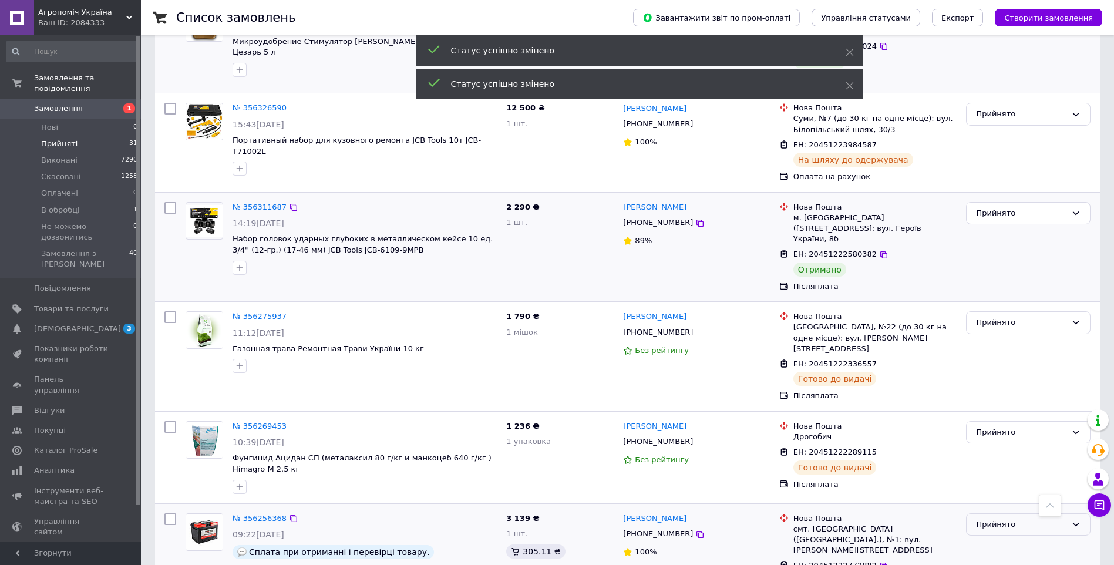
click at [987, 519] on div "Прийнято" at bounding box center [1021, 525] width 90 height 12
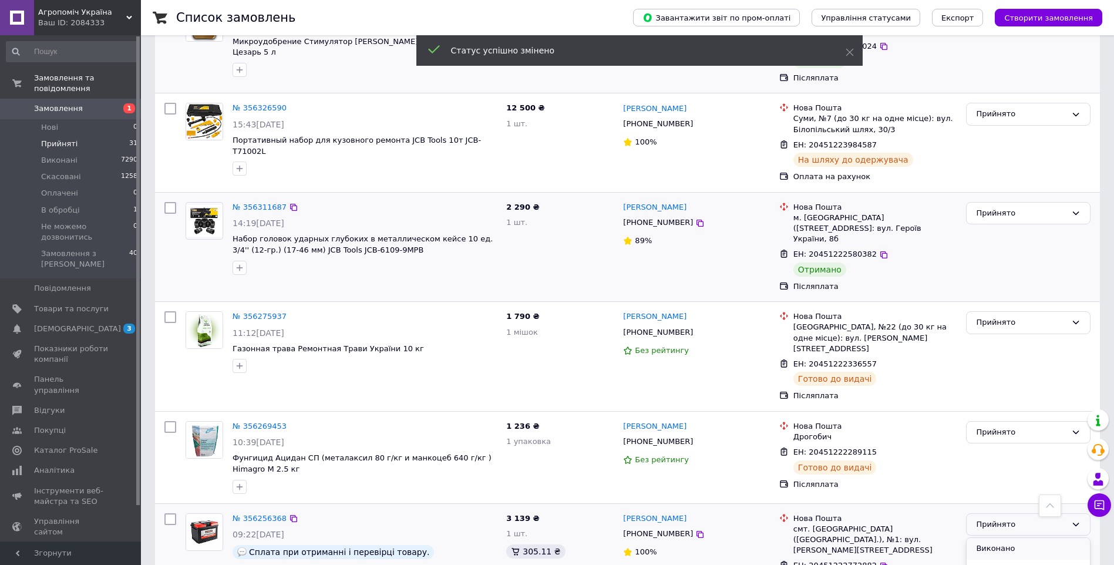
click at [986, 538] on li "Виконано" at bounding box center [1028, 549] width 123 height 22
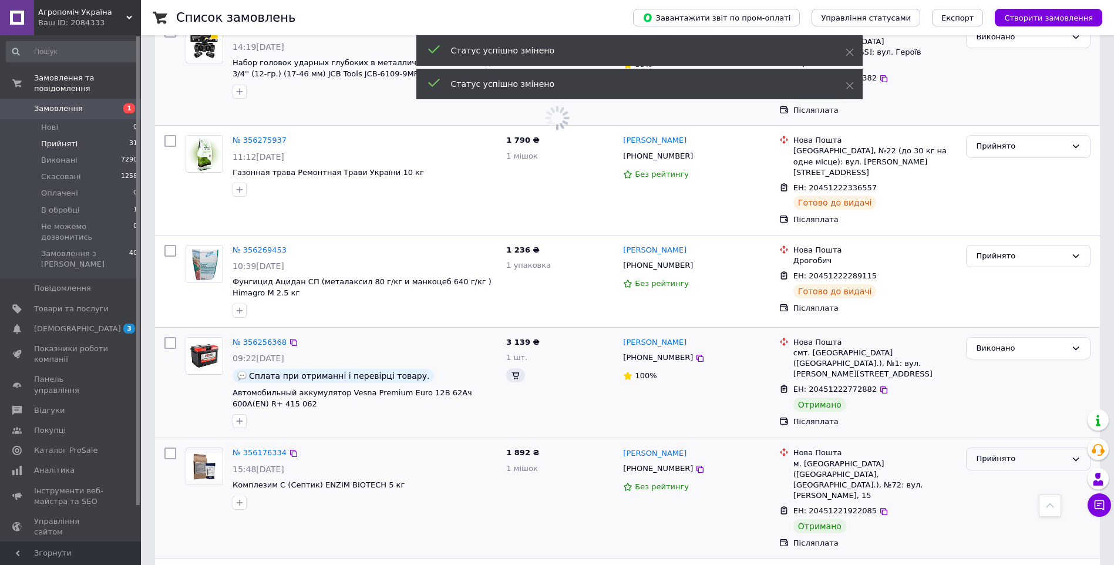
click at [994, 453] on div "Прийнято" at bounding box center [1021, 459] width 90 height 12
click at [1005, 473] on li "Виконано" at bounding box center [1028, 484] width 123 height 22
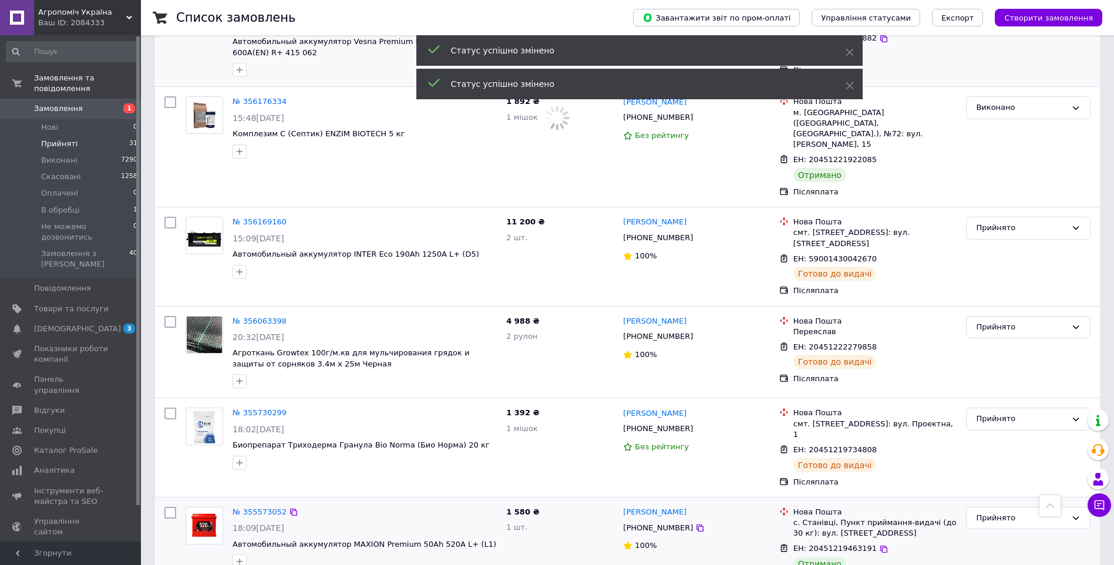
scroll to position [2699, 0]
click at [1000, 511] on div "Прийнято" at bounding box center [1021, 517] width 90 height 12
click at [997, 530] on li "Виконано" at bounding box center [1028, 541] width 123 height 22
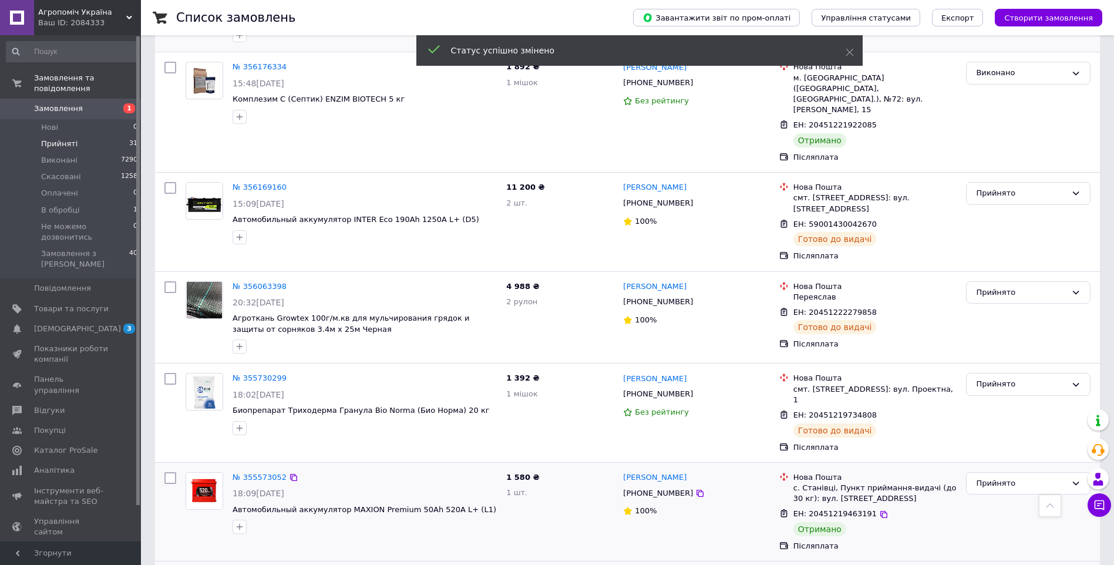
scroll to position [2794, 0]
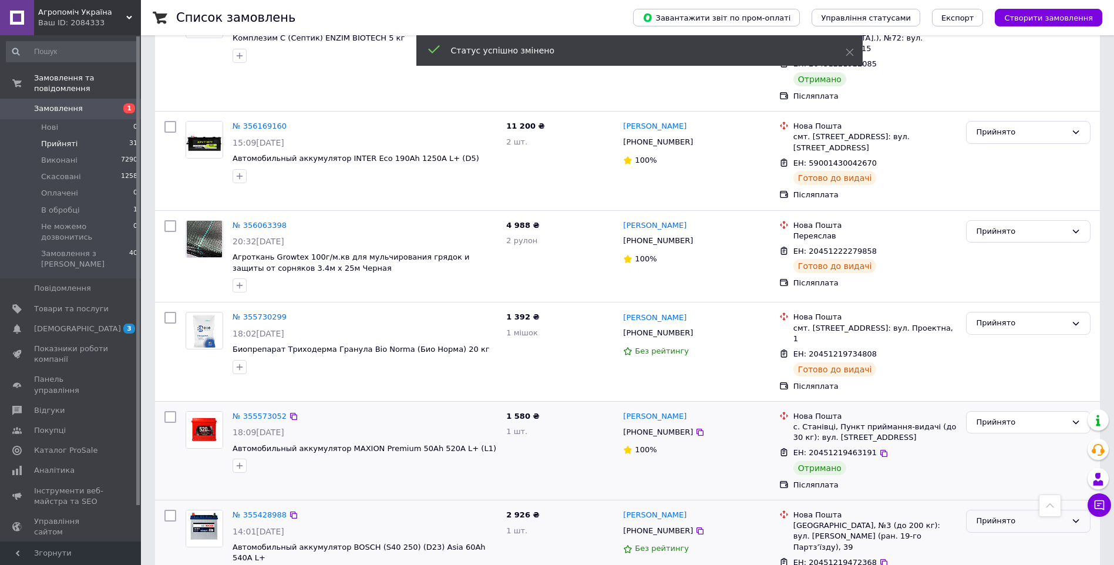
click at [986, 515] on div "Прийнято" at bounding box center [1021, 521] width 90 height 12
click at [1003, 535] on li "Виконано" at bounding box center [1028, 546] width 123 height 22
click at [65, 28] on div "Ваш ID: 2084333" at bounding box center [89, 23] width 103 height 11
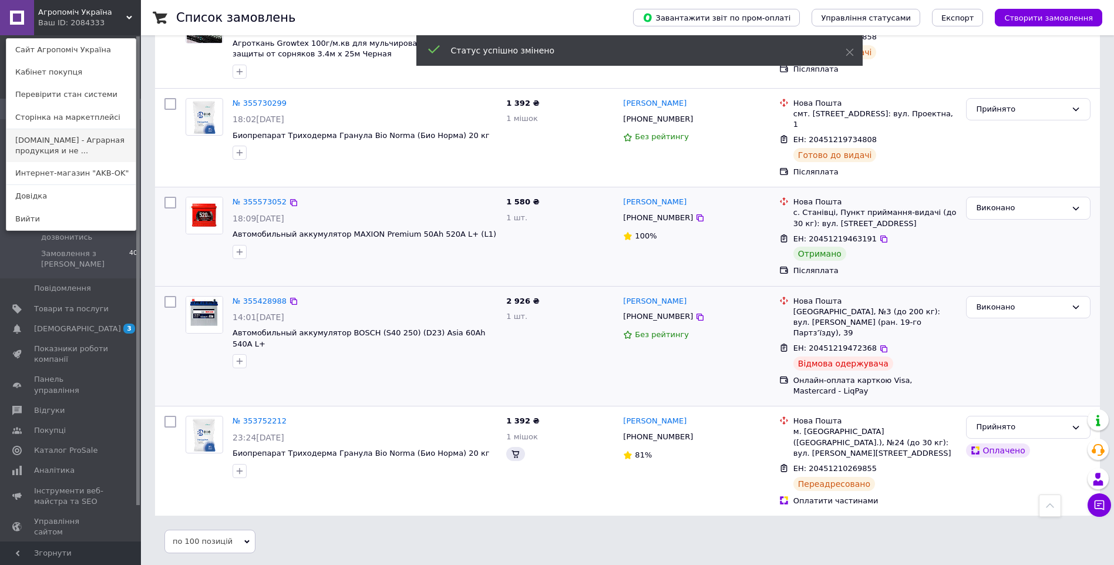
scroll to position [2420, 0]
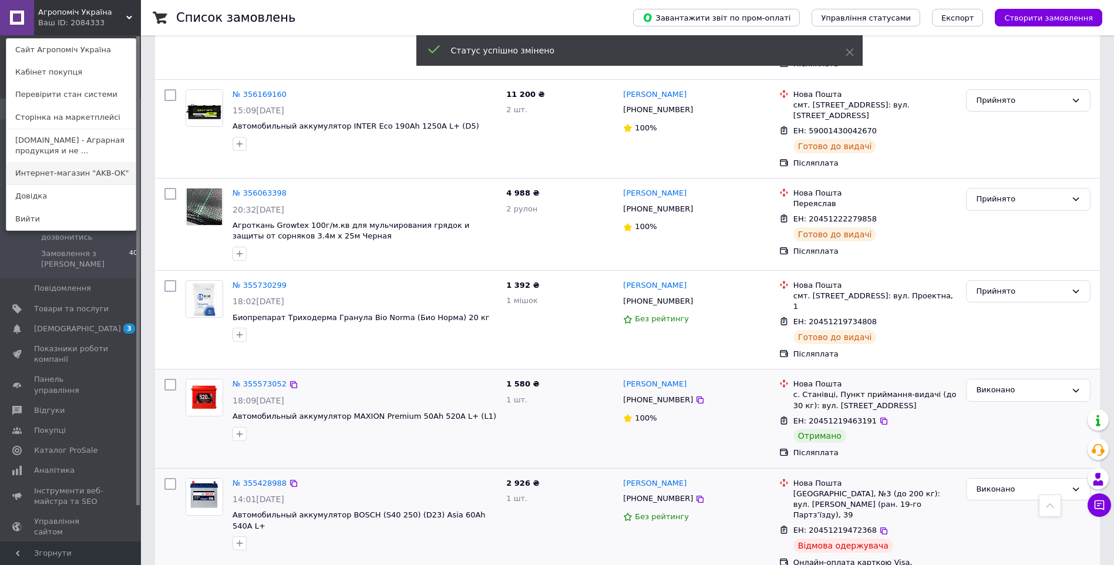
click at [47, 169] on link "Интернет-магазин "AKB-OK"" at bounding box center [70, 173] width 129 height 22
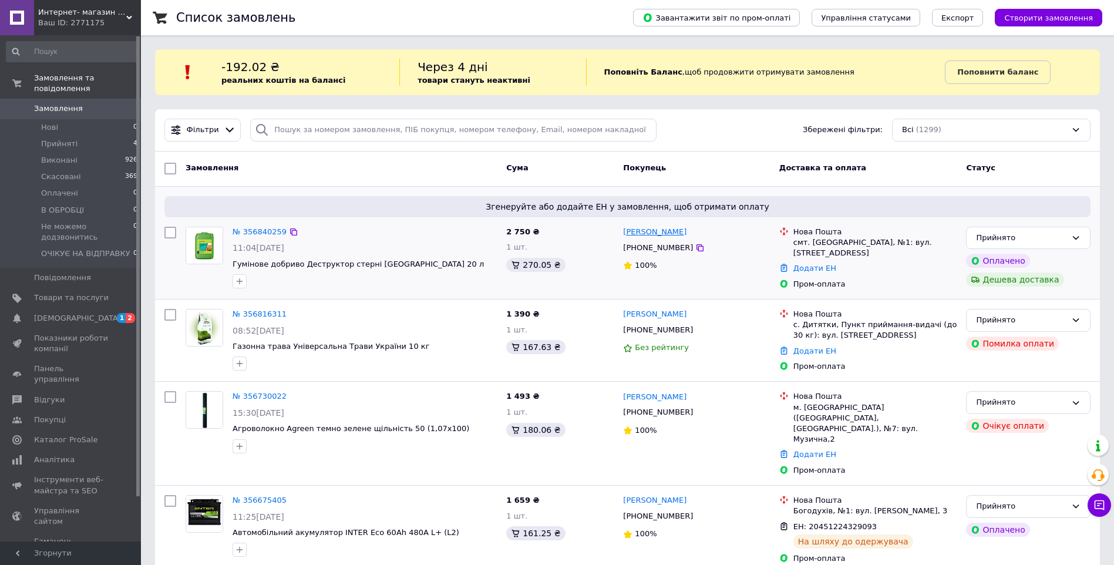
drag, startPoint x: 700, startPoint y: 228, endPoint x: 623, endPoint y: 237, distance: 76.9
click at [623, 237] on div "[PERSON_NAME]" at bounding box center [696, 233] width 149 height 14
click at [813, 264] on link "Додати ЕН" at bounding box center [814, 268] width 43 height 9
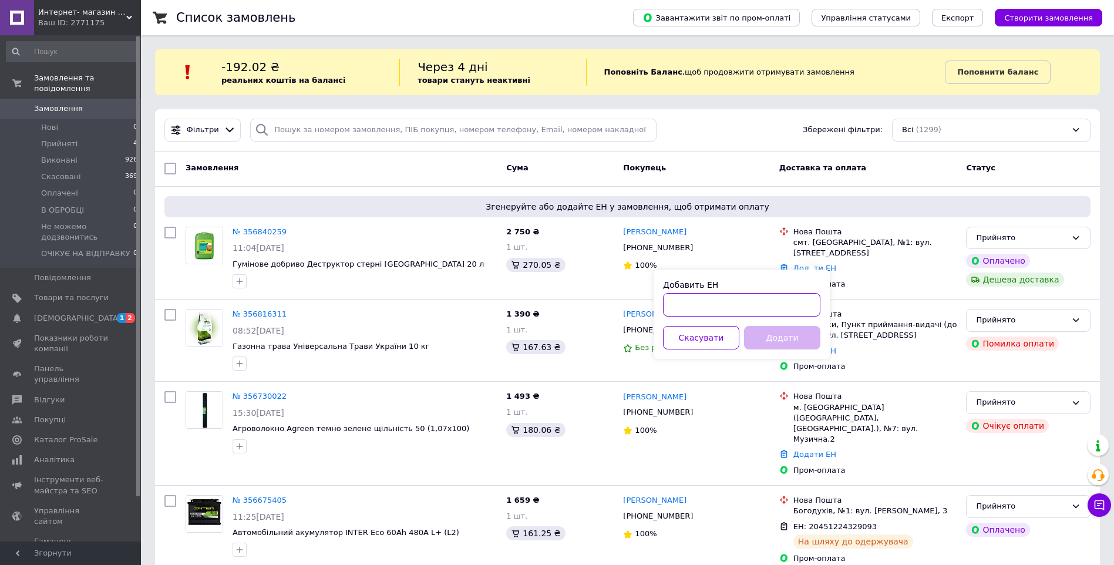
click at [726, 305] on input "Добавить ЕН" at bounding box center [741, 304] width 157 height 23
paste input "20451224798729"
type input "20451224798729"
click at [779, 333] on button "Додати" at bounding box center [782, 337] width 76 height 23
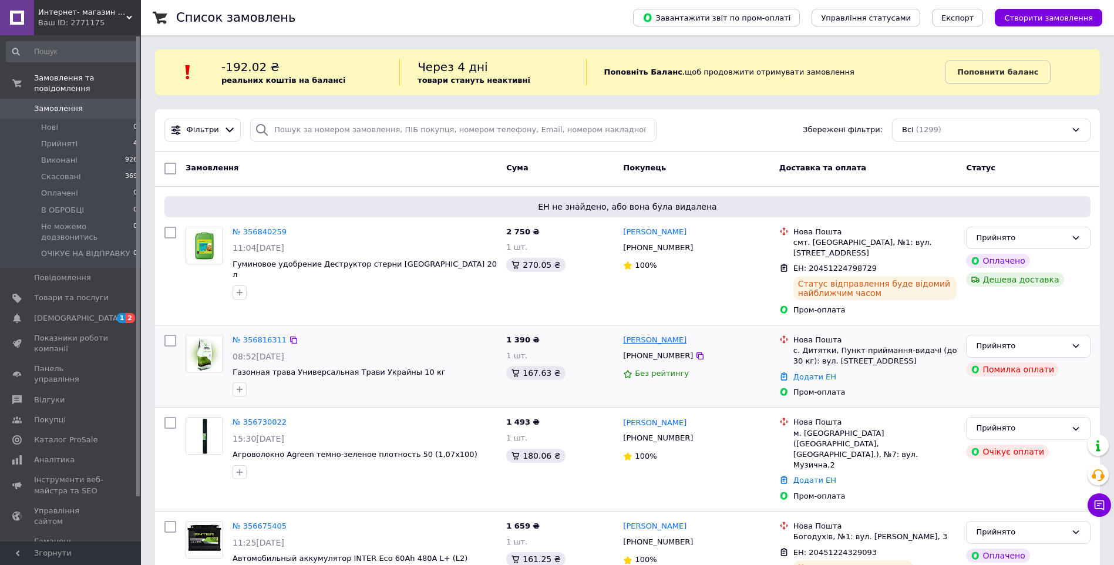
drag, startPoint x: 697, startPoint y: 331, endPoint x: 623, endPoint y: 329, distance: 74.0
click at [623, 334] on div "сергей Высоцкий" at bounding box center [696, 341] width 149 height 14
copy link "сергей Высоцкий"
click at [821, 372] on link "Додати ЕН" at bounding box center [814, 376] width 43 height 9
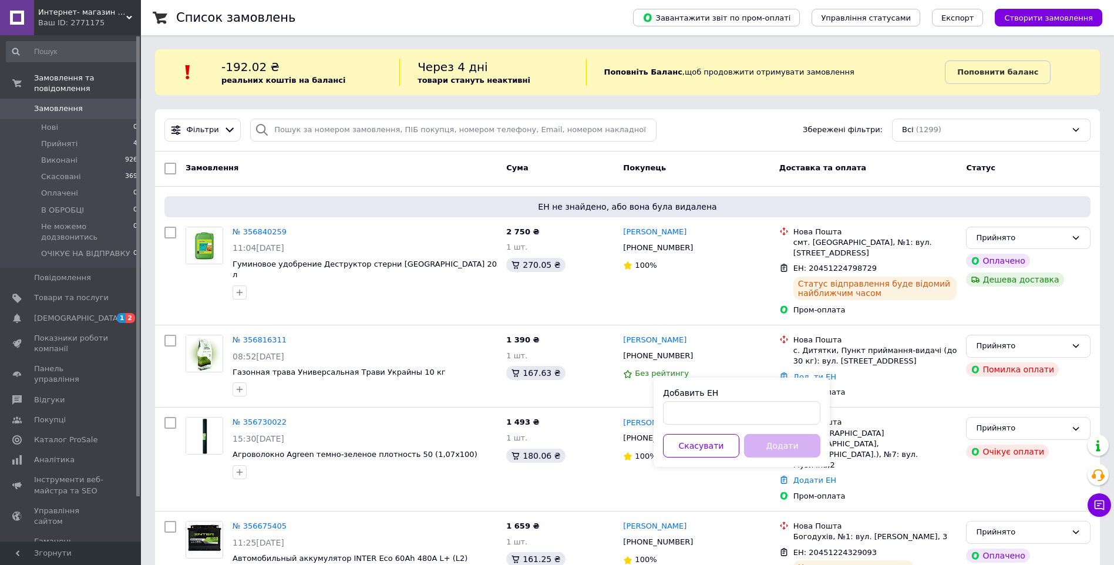
click at [718, 392] on div "Добавить ЕН" at bounding box center [741, 393] width 157 height 12
click at [708, 405] on input "Добавить ЕН" at bounding box center [741, 412] width 157 height 23
paste input "20451224716643"
type input "20451224716643"
click at [760, 436] on button "Додати" at bounding box center [782, 445] width 76 height 23
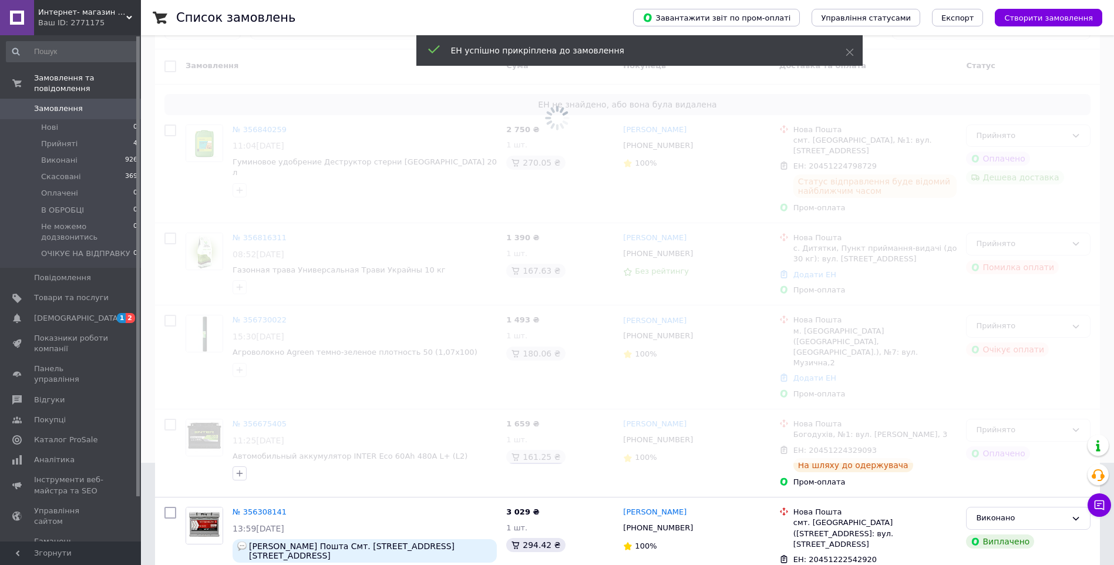
scroll to position [117, 0]
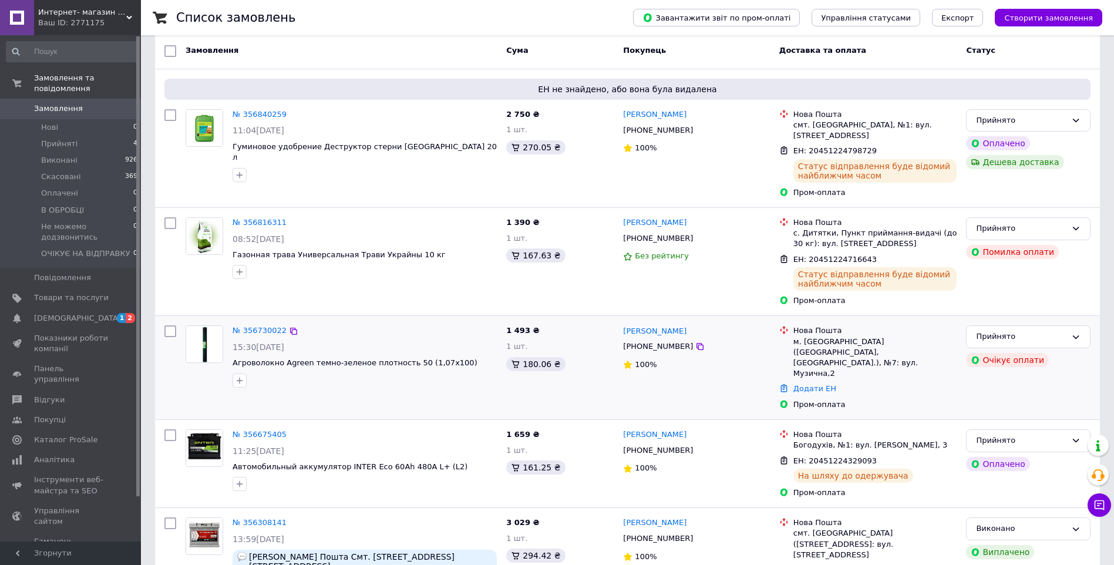
drag, startPoint x: 680, startPoint y: 324, endPoint x: 623, endPoint y: 327, distance: 57.0
click at [623, 327] on div "Зіна Назаренко" at bounding box center [696, 331] width 149 height 14
copy link "Зіна Назаренко"
click at [243, 326] on link "№ 356730022" at bounding box center [260, 330] width 54 height 9
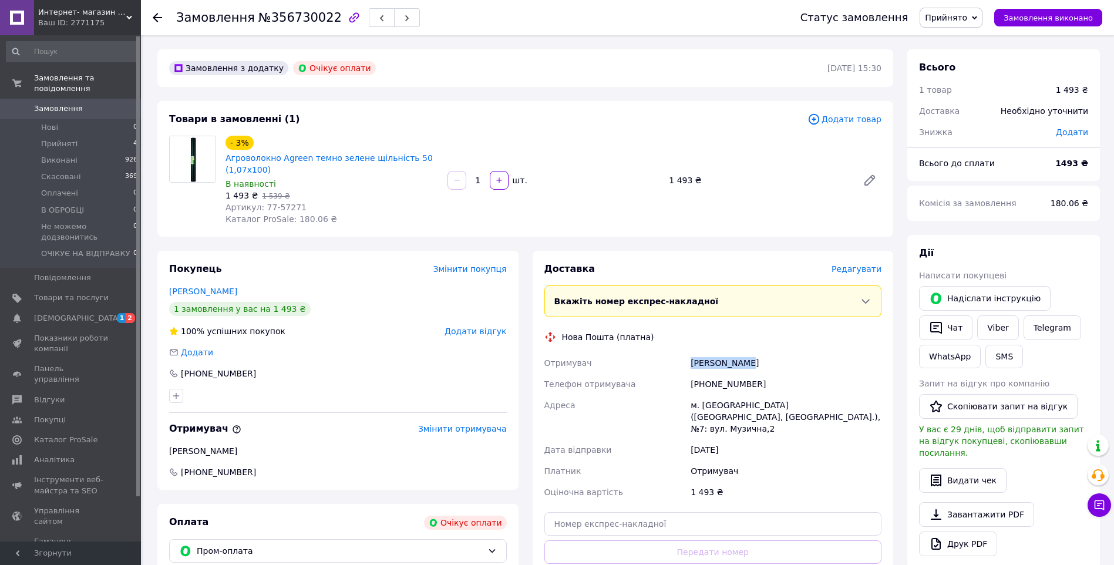
drag, startPoint x: 746, startPoint y: 366, endPoint x: 689, endPoint y: 368, distance: 57.0
click at [689, 368] on div "Коваль Петро" at bounding box center [786, 362] width 196 height 21
copy div "Коваль Петро"
drag, startPoint x: 636, startPoint y: 509, endPoint x: 648, endPoint y: 516, distance: 13.7
click at [636, 512] on input "text" at bounding box center [713, 523] width 338 height 23
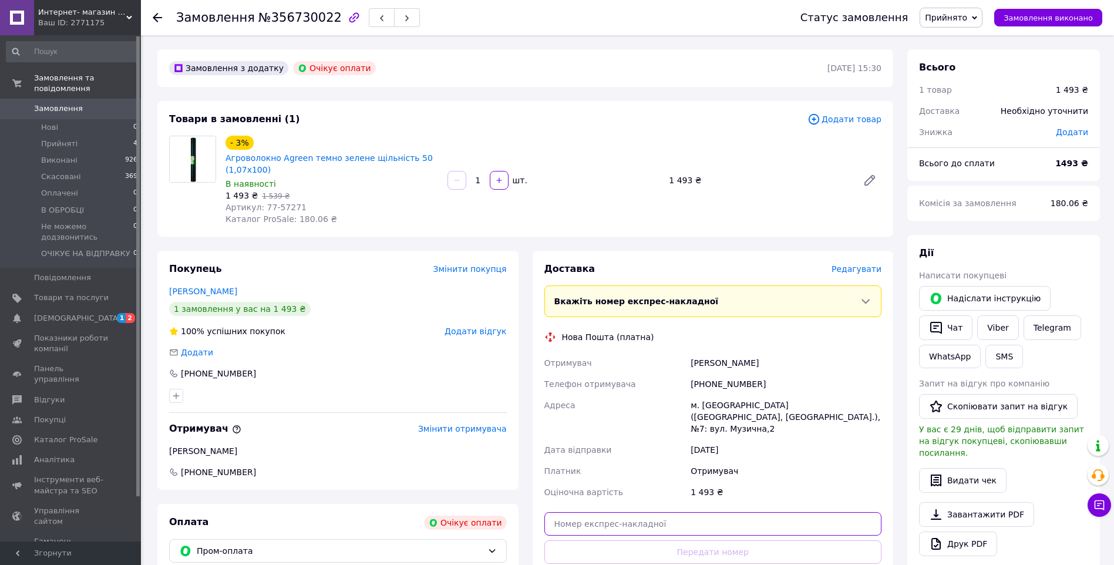
paste input "20451224400030"
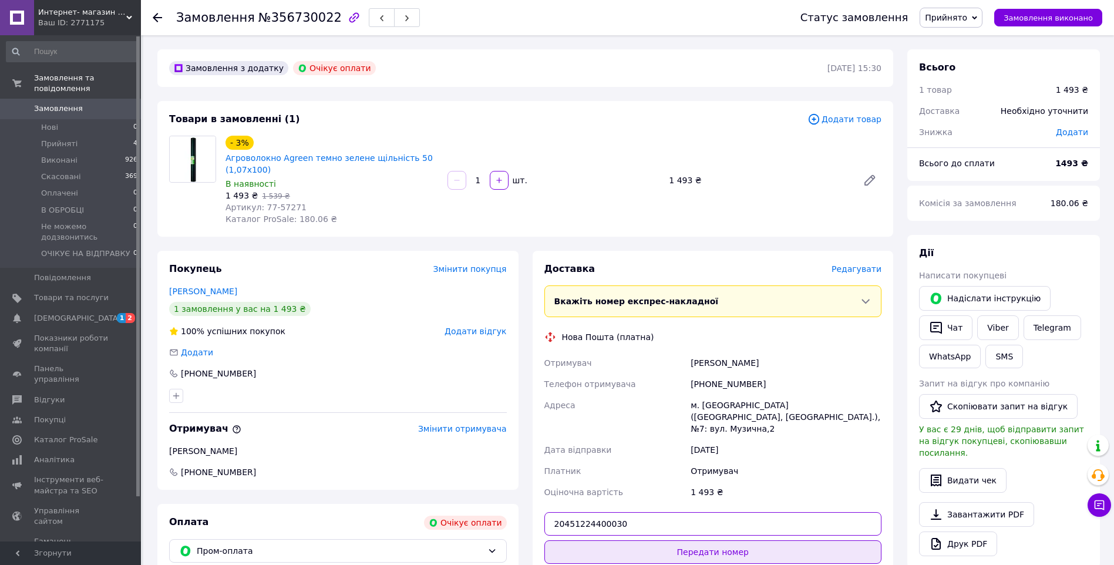
type input "20451224400030"
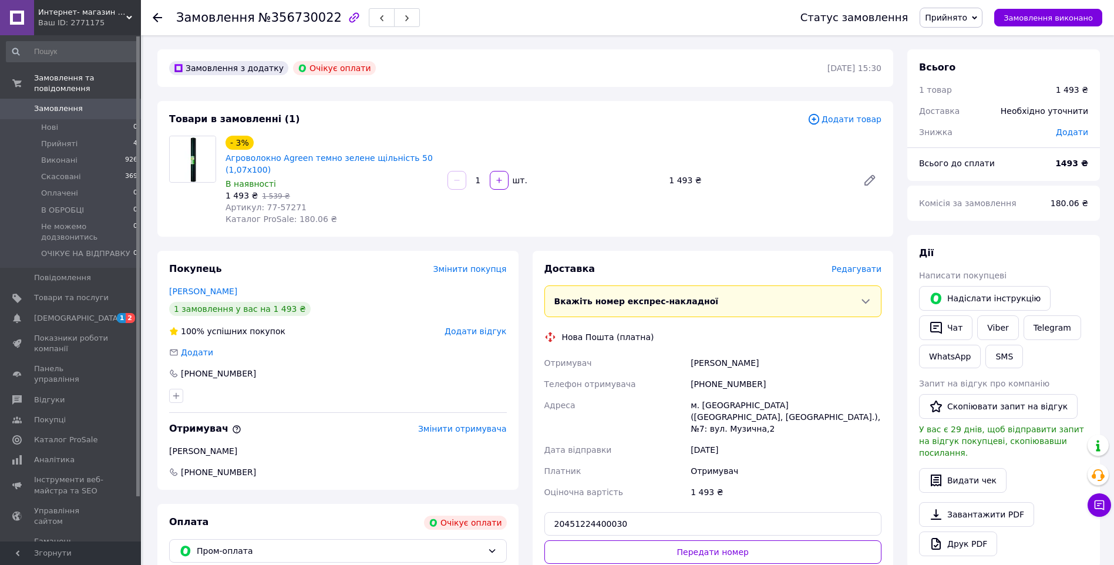
click at [687, 540] on button "Передати номер" at bounding box center [713, 551] width 338 height 23
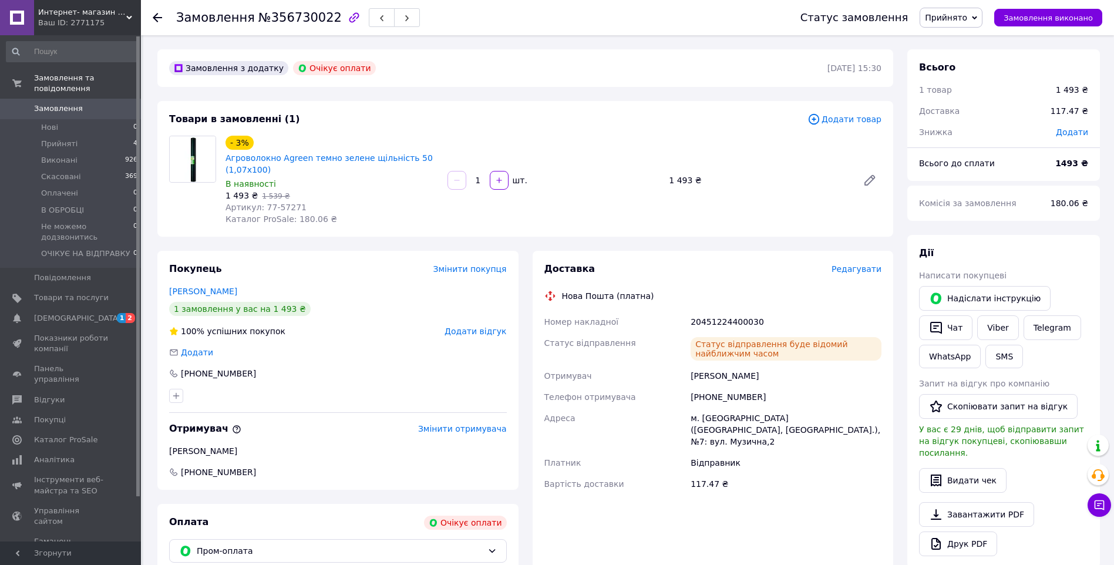
click at [97, 103] on span "Замовлення" at bounding box center [71, 108] width 75 height 11
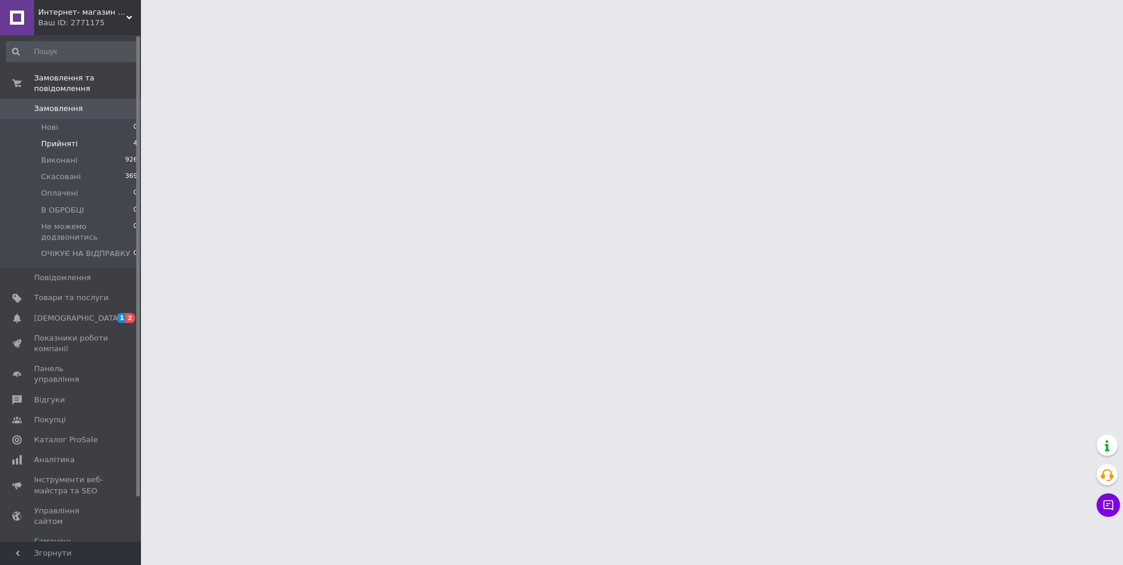
click at [93, 136] on li "Прийняті 4" at bounding box center [72, 144] width 144 height 16
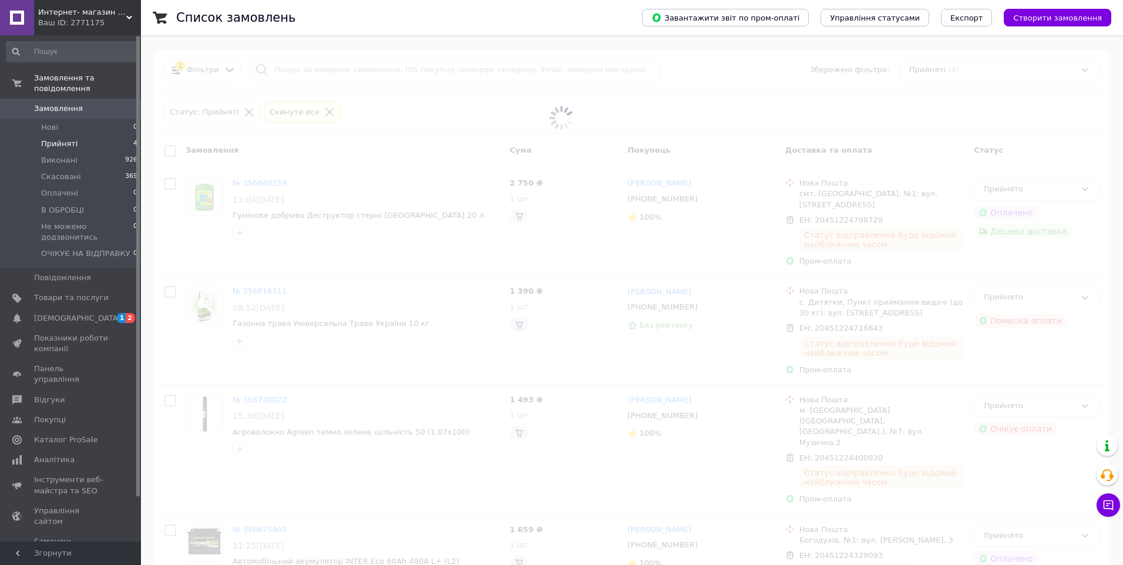
click at [74, 28] on div "Ваш ID: 2771175" at bounding box center [89, 23] width 103 height 11
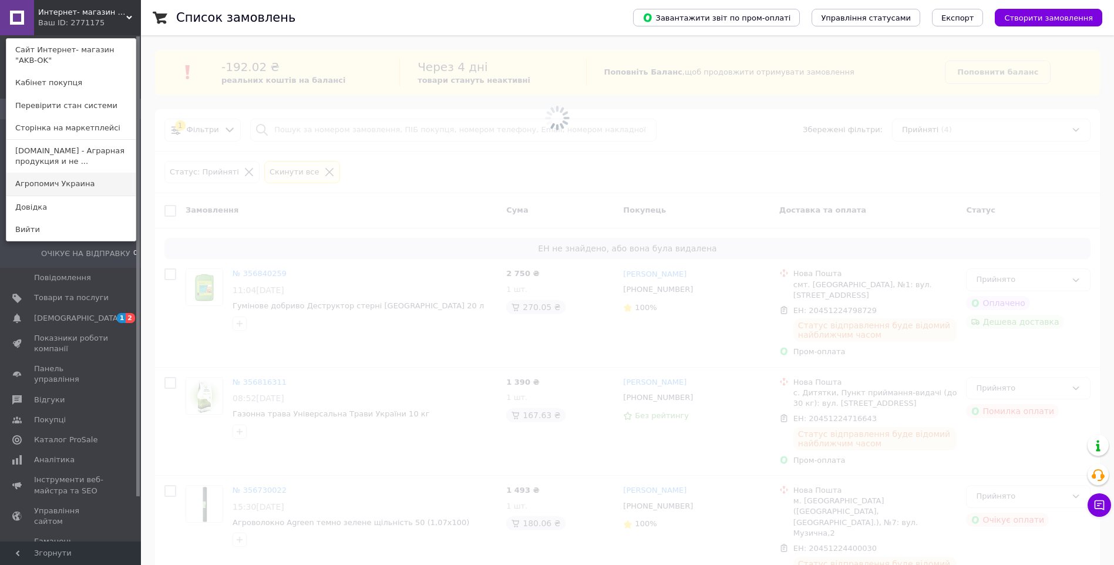
click at [66, 186] on link "Агропомич Украина" at bounding box center [70, 184] width 129 height 22
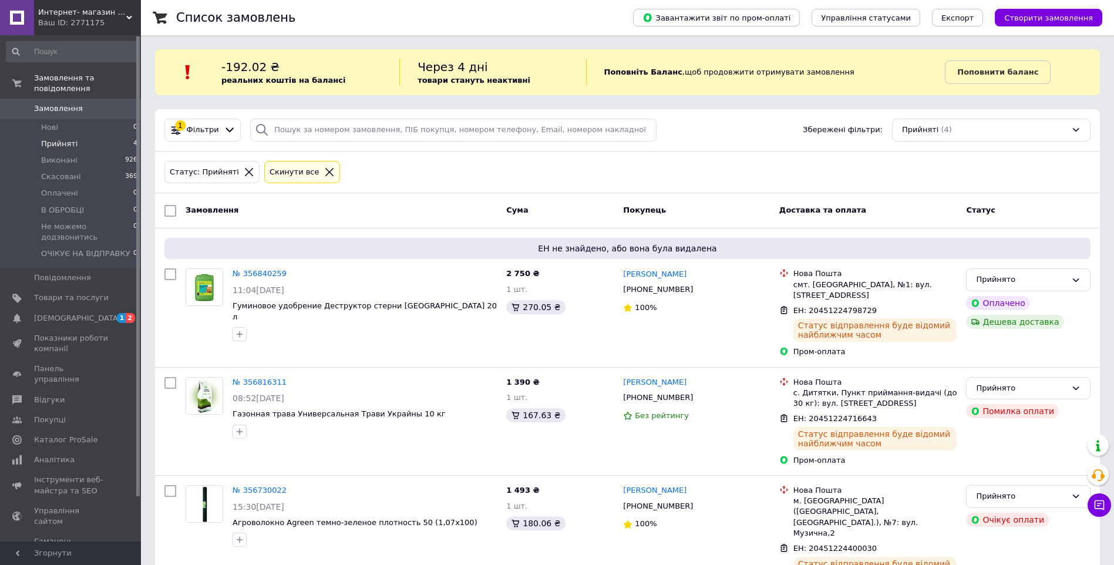
click at [59, 17] on span "Интернет- магазин "AKB-OK"" at bounding box center [82, 12] width 88 height 11
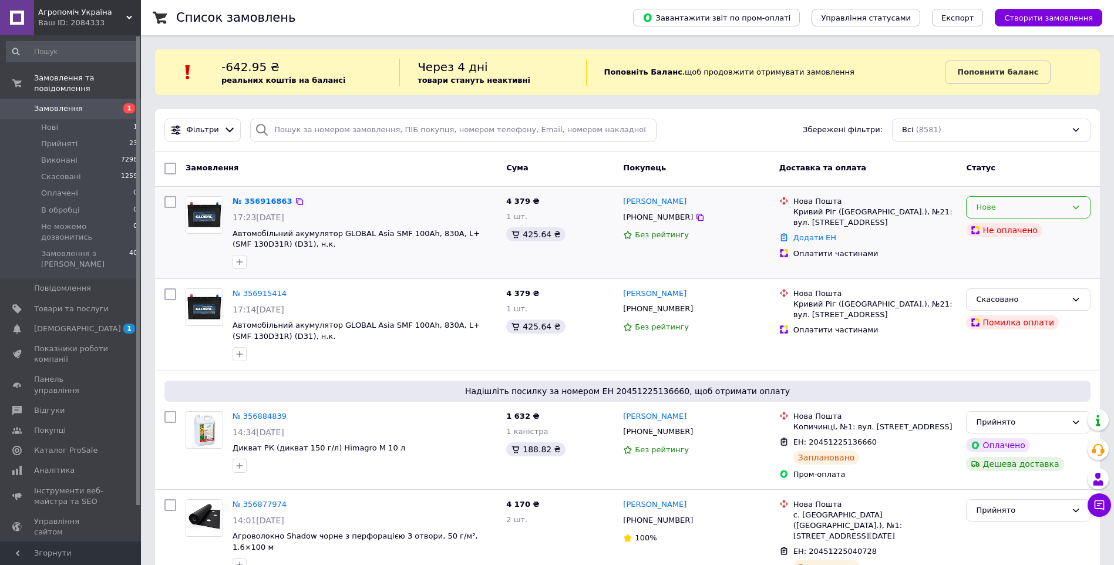
click at [1017, 210] on div "Нове" at bounding box center [1021, 207] width 90 height 12
click at [1006, 318] on li "В обробці" at bounding box center [1028, 318] width 123 height 22
click at [66, 15] on span "Агропоміч Україна" at bounding box center [82, 12] width 88 height 11
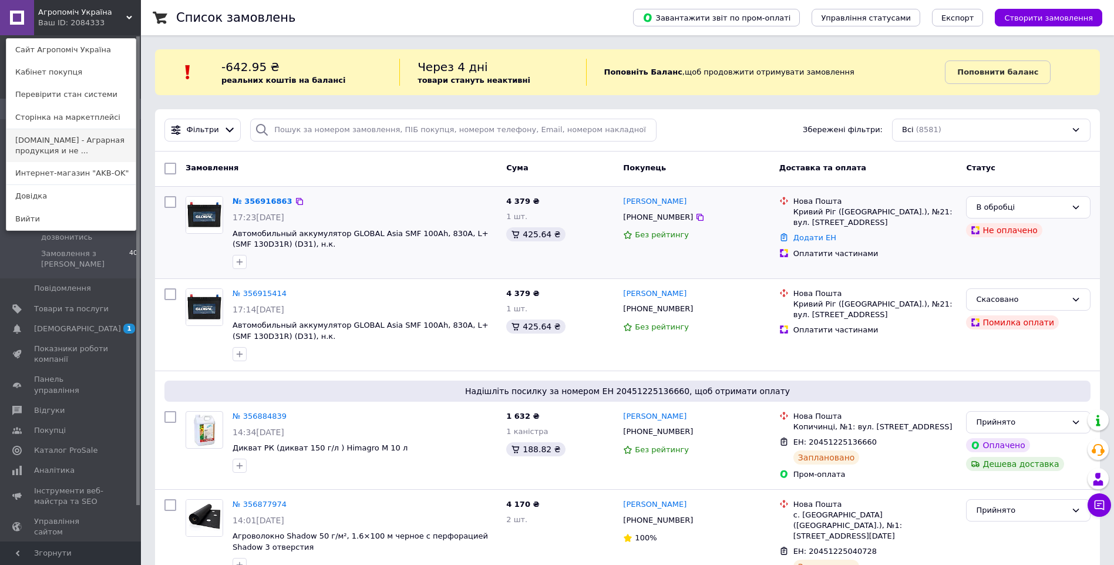
click at [60, 153] on link "[DOMAIN_NAME] - Аграрная продукция и не ..." at bounding box center [70, 145] width 129 height 33
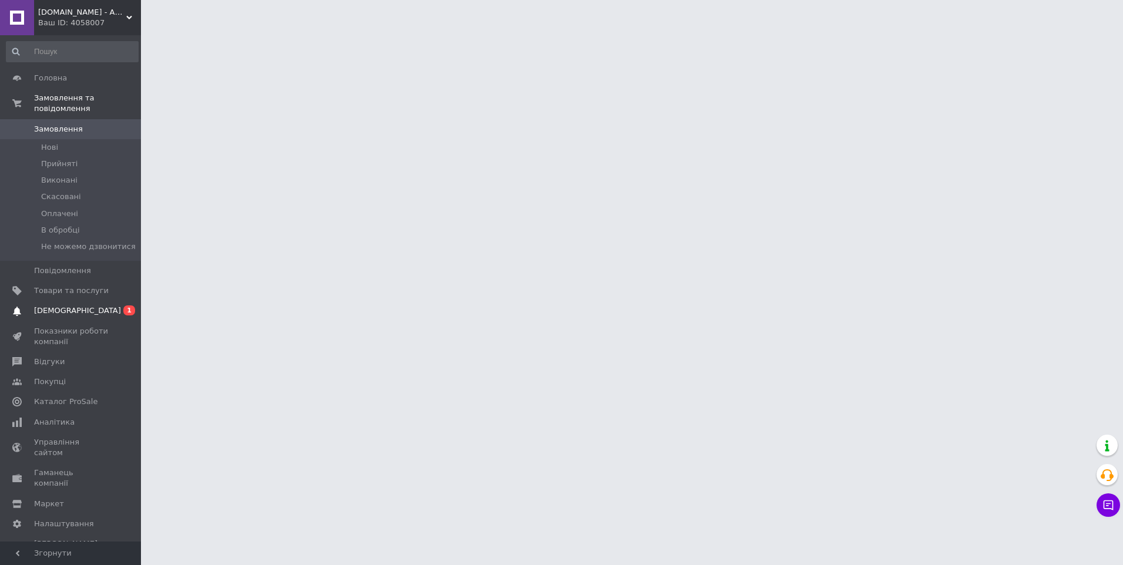
click at [78, 305] on span "[DEMOGRAPHIC_DATA]" at bounding box center [71, 310] width 75 height 11
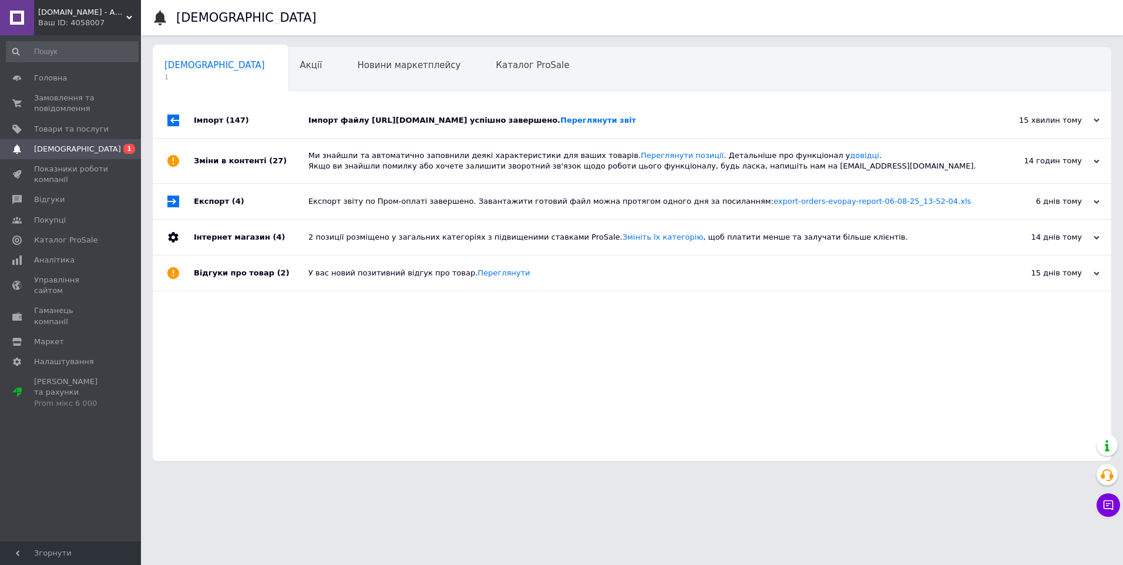
click at [548, 126] on div "Імпорт файлу https://agropomich.com.ua/products_feed.xml?hash_tag=6ab20c0fc5388…" at bounding box center [645, 120] width 674 height 11
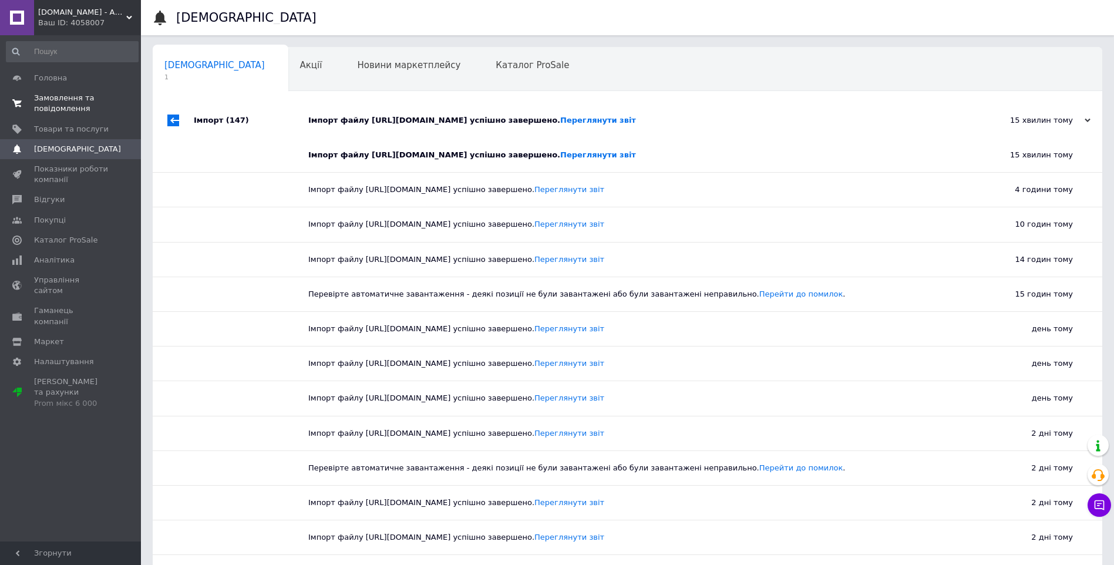
click at [49, 107] on span "Замовлення та повідомлення" at bounding box center [71, 103] width 75 height 21
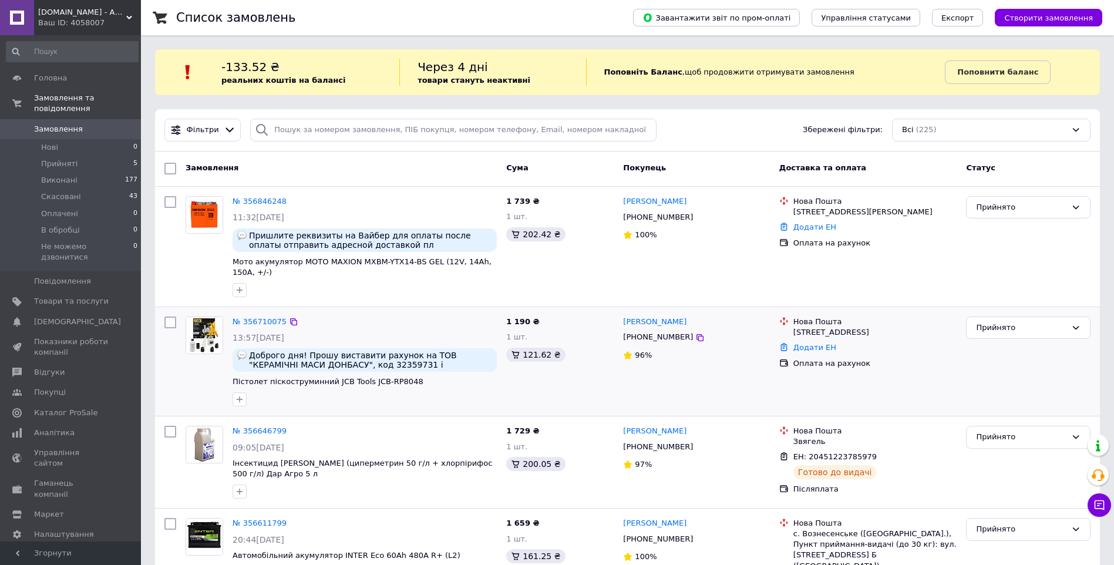
drag, startPoint x: 697, startPoint y: 318, endPoint x: 623, endPoint y: 325, distance: 74.9
click at [624, 324] on div "Станислав Ежов" at bounding box center [696, 322] width 149 height 14
copy link "Станислав Ежов"
click at [754, 389] on div "Станислав Ежов +380503670538 96%" at bounding box center [696, 361] width 156 height 99
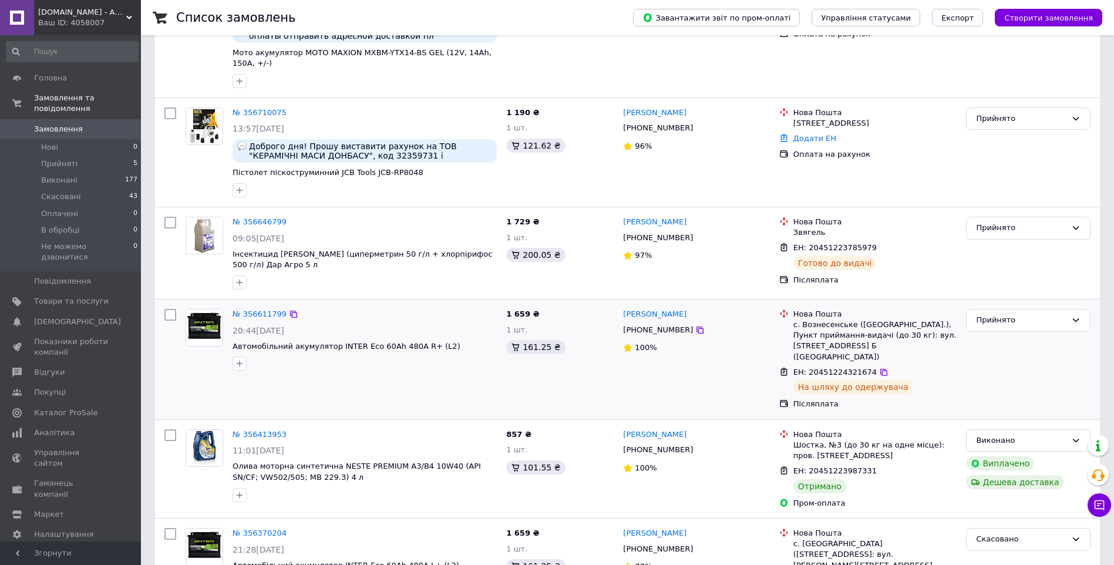
scroll to position [235, 0]
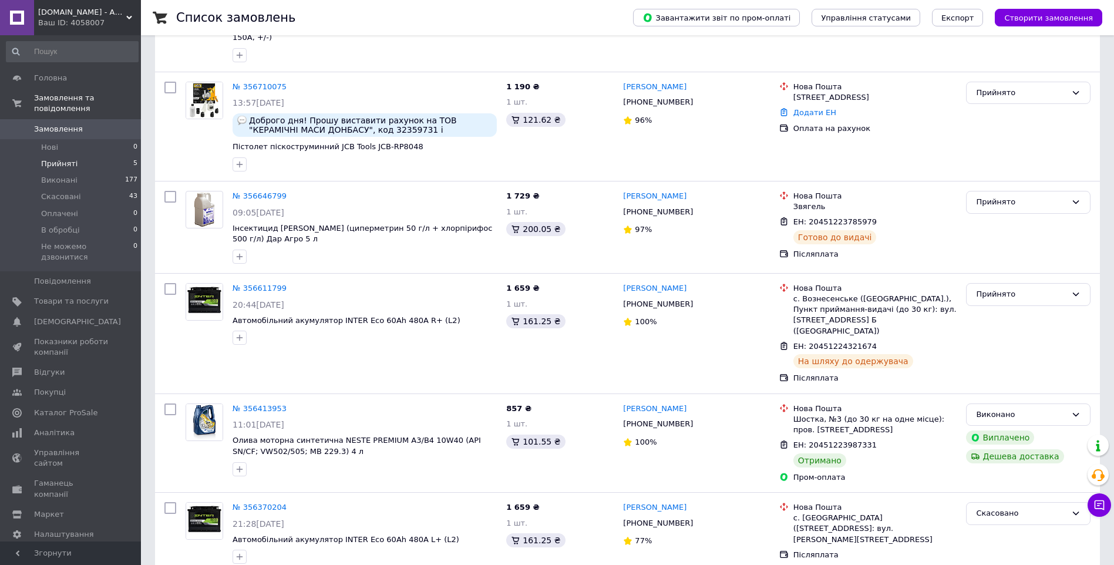
click at [90, 156] on li "Прийняті 5" at bounding box center [72, 164] width 144 height 16
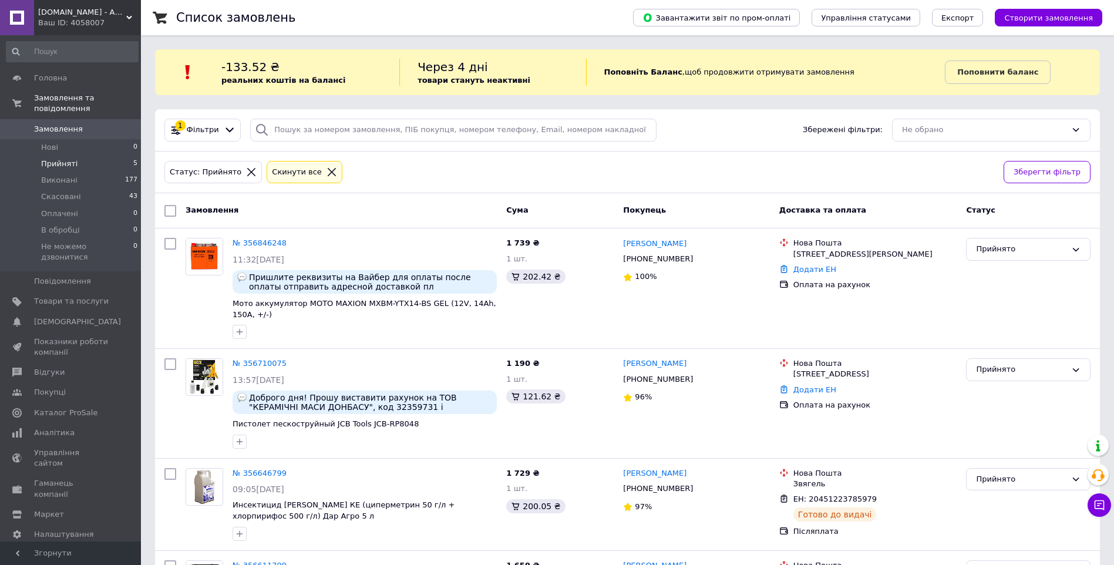
click at [51, 25] on div "Ваш ID: 4058007" at bounding box center [89, 23] width 103 height 11
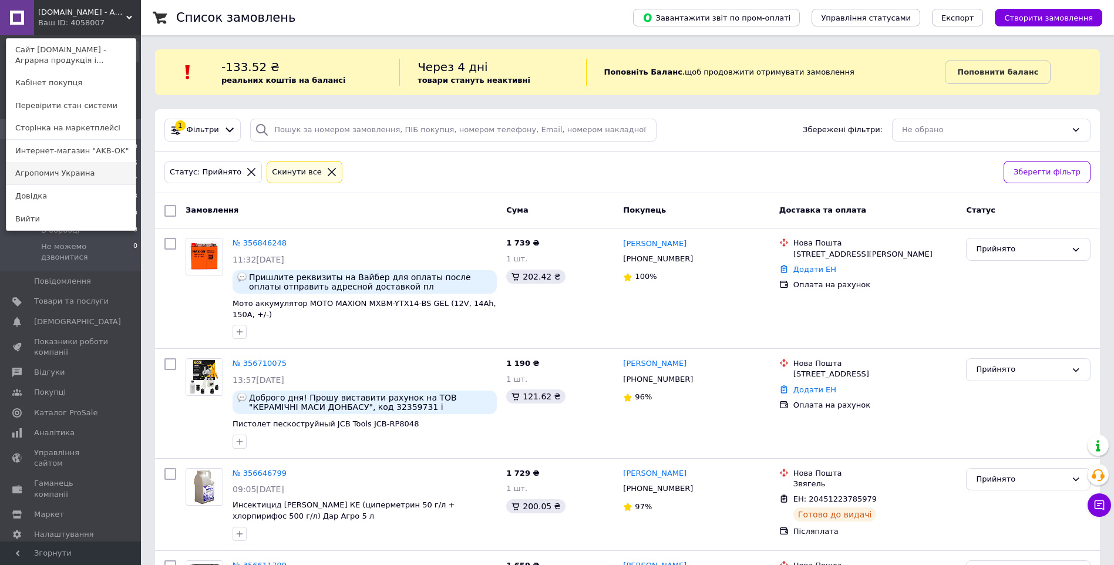
click at [77, 170] on link "Агропомич Украина" at bounding box center [70, 173] width 129 height 22
